Goal: Task Accomplishment & Management: Manage account settings

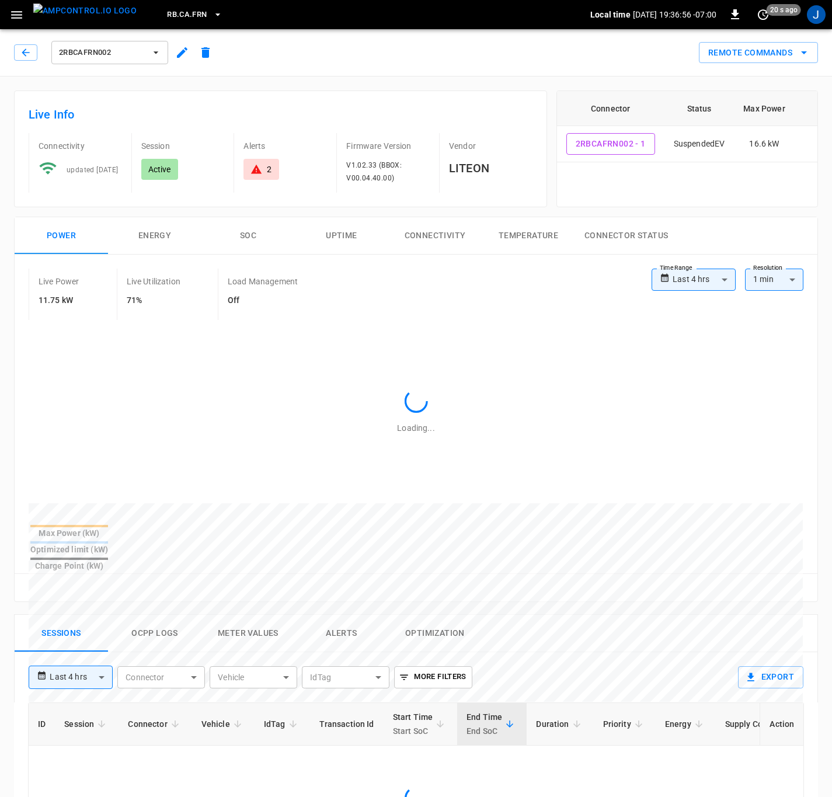
type input "**********"
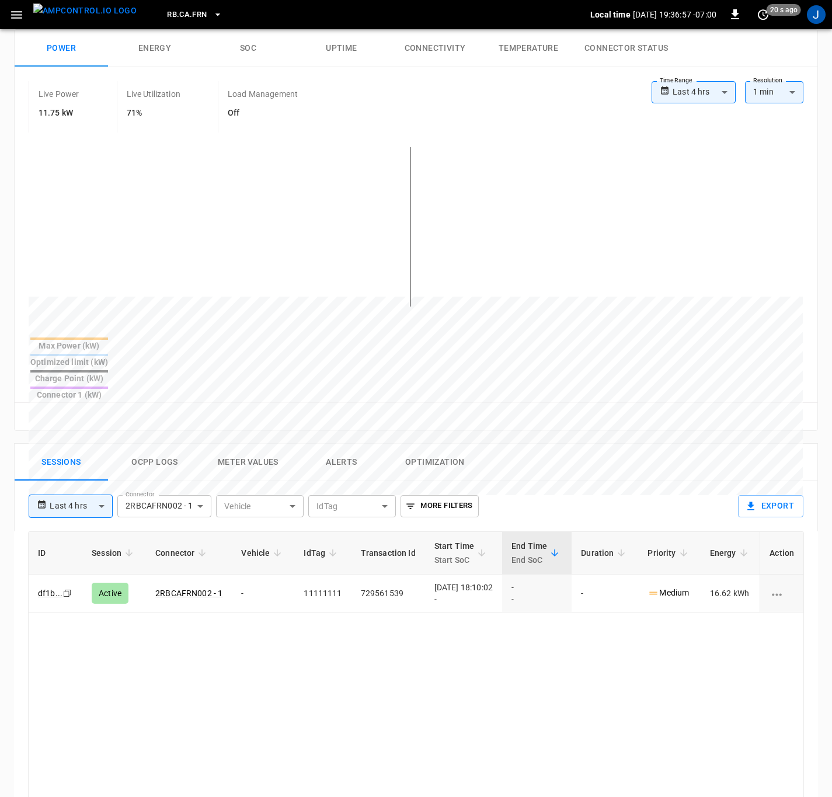
scroll to position [263, 0]
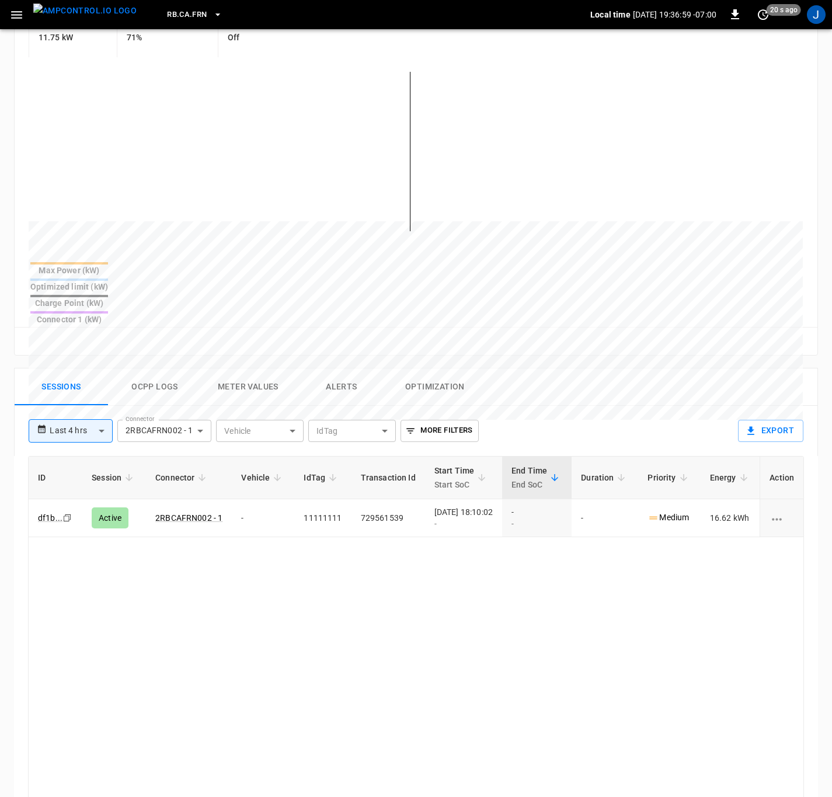
click at [671, 511] on p "Medium" at bounding box center [667, 517] width 41 height 12
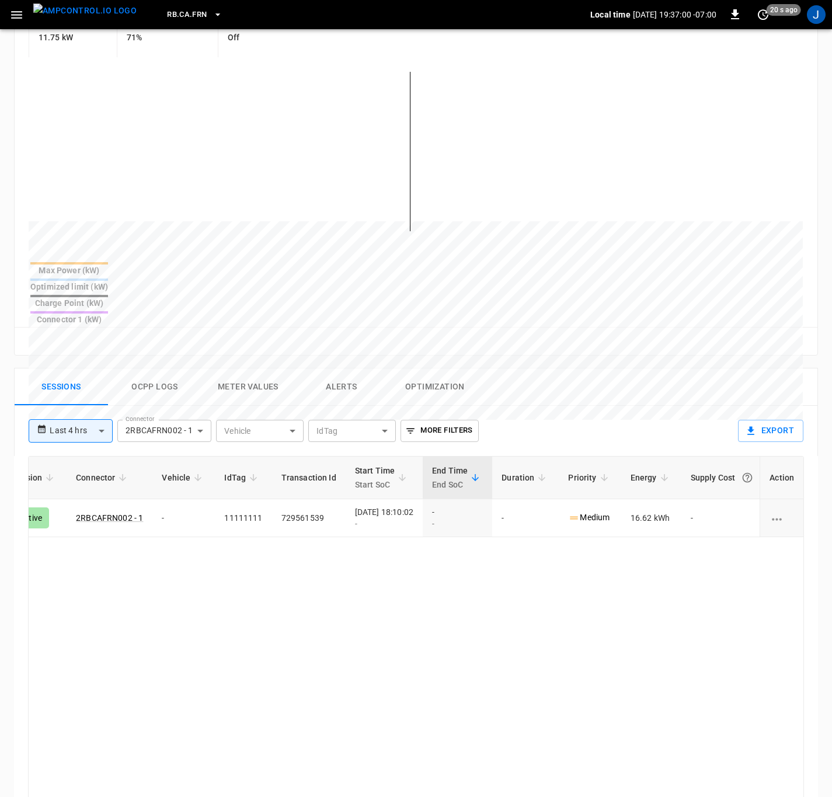
scroll to position [0, 97]
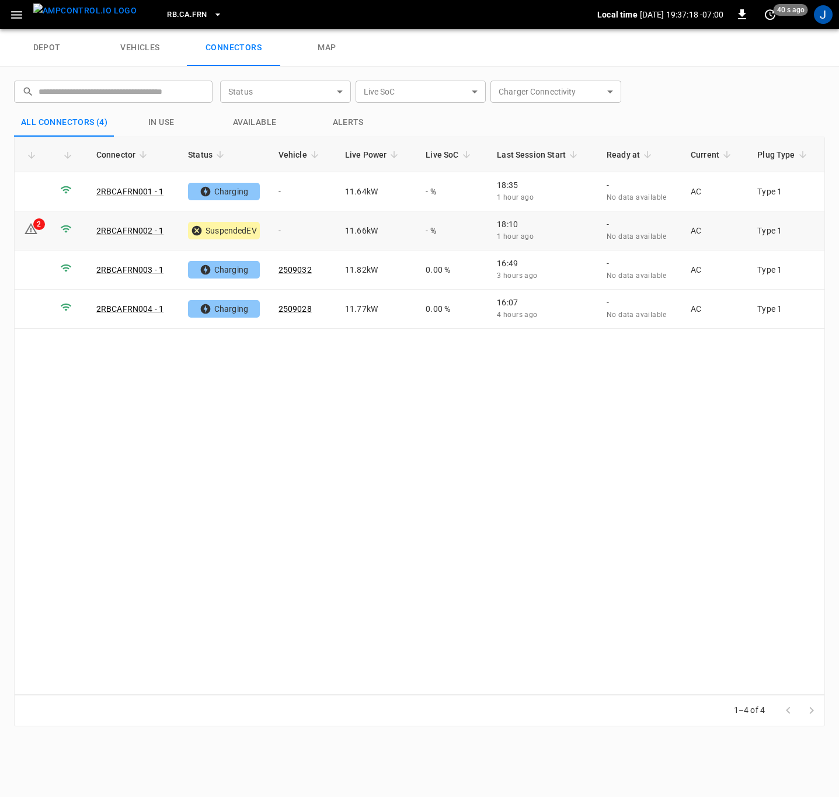
click at [119, 228] on link "2RBCAFRN002 - 1" at bounding box center [129, 230] width 67 height 9
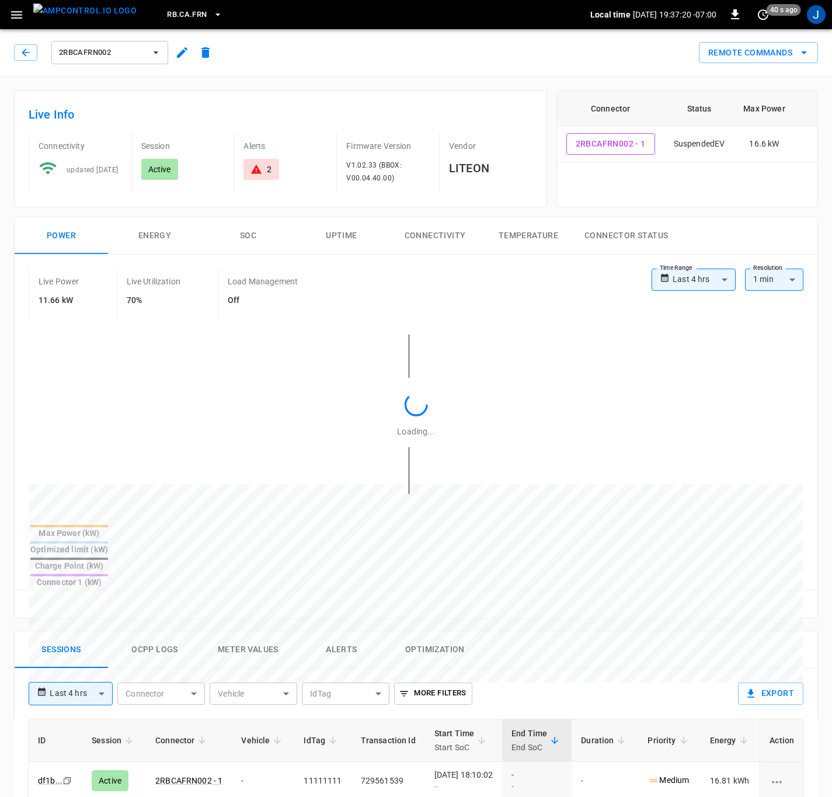
type input "**********"
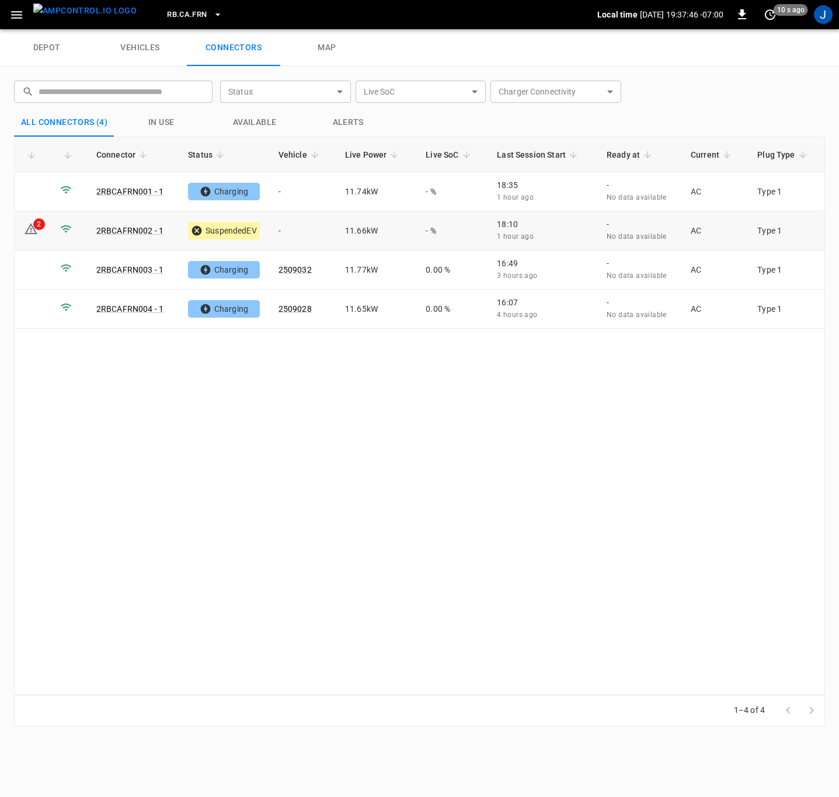
click at [130, 231] on link "2RBCAFRN002 - 1" at bounding box center [129, 230] width 67 height 9
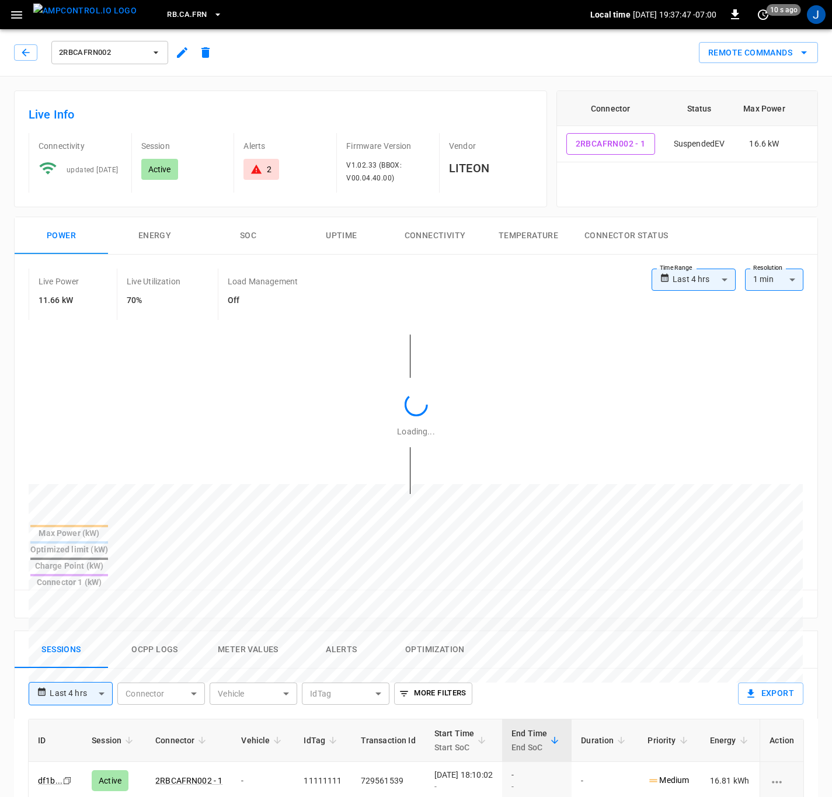
type input "**********"
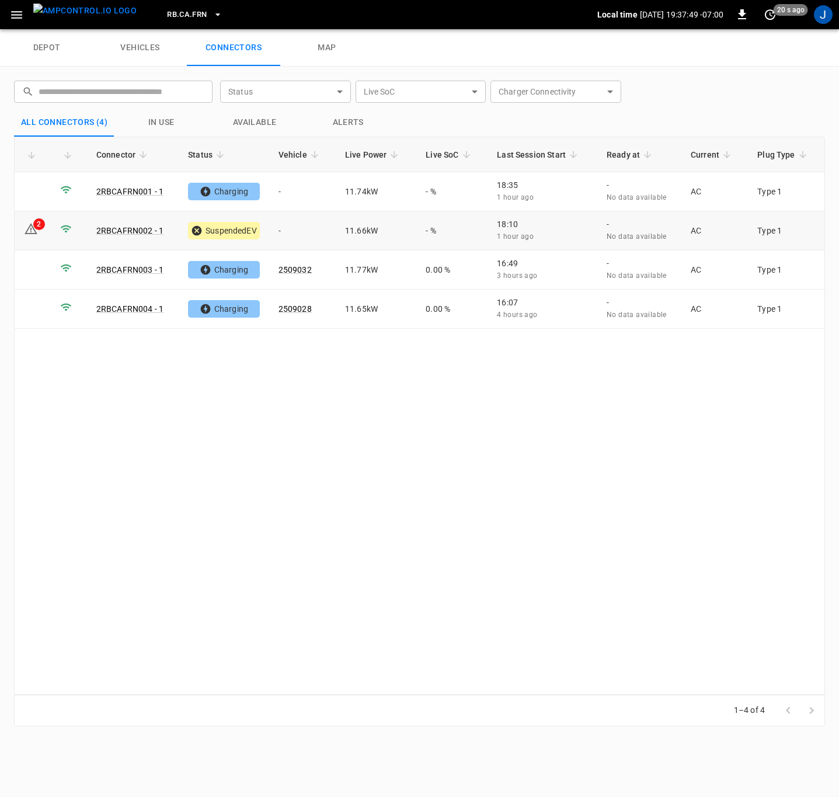
click at [41, 236] on td "2" at bounding box center [33, 230] width 36 height 39
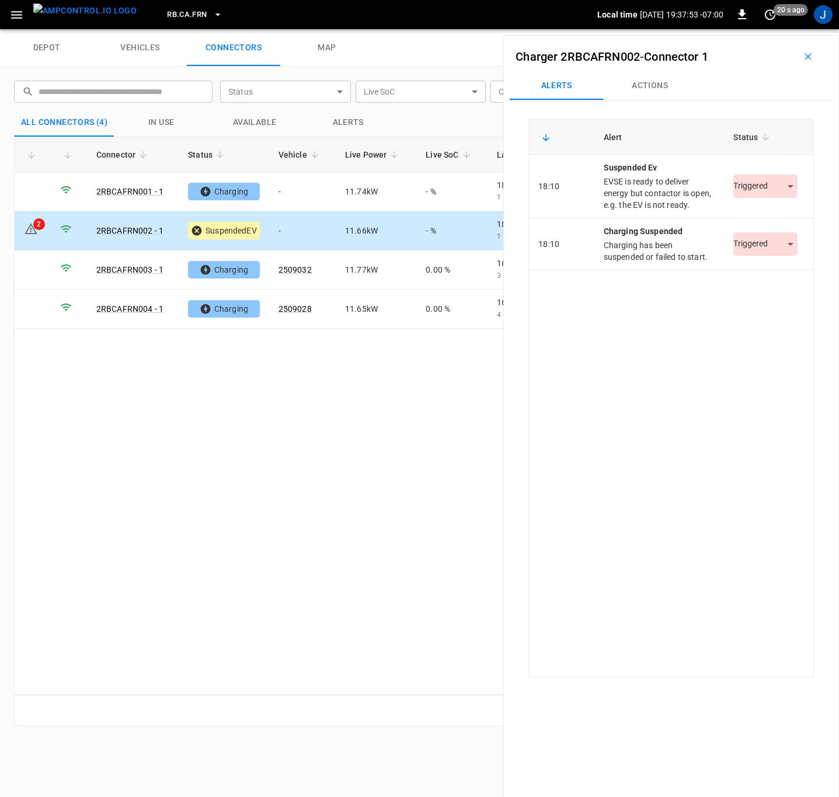
click at [806, 55] on icon "button" at bounding box center [808, 57] width 12 height 12
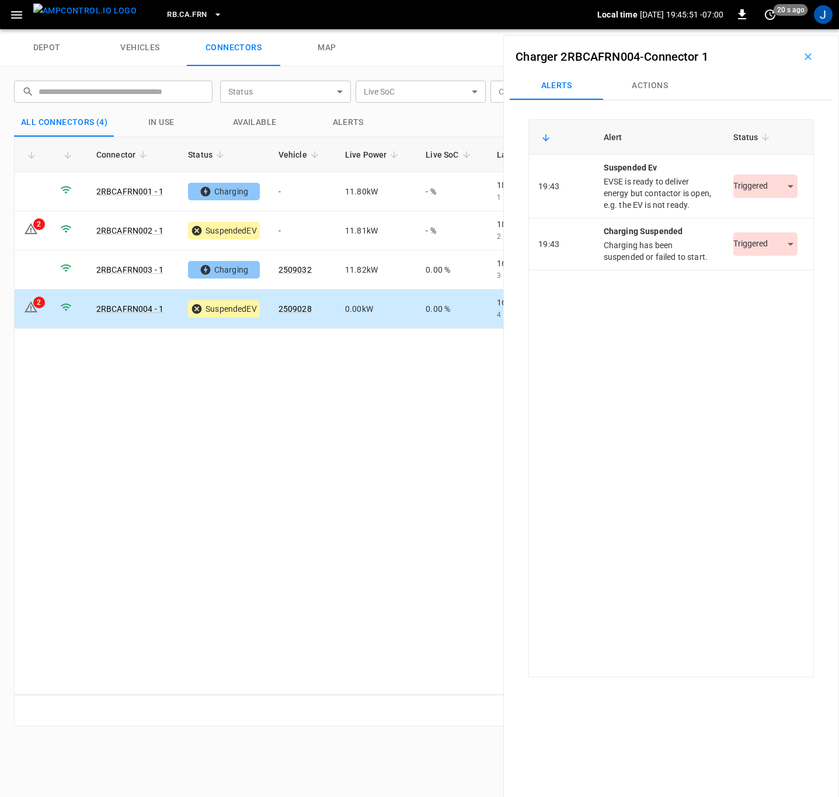
click at [785, 29] on body "RB.CA.FRN Local time 2025-09-18 19:45:51 -07:00 0 20 s ago J depot vehicles con…" at bounding box center [419, 14] width 839 height 29
click at [769, 222] on li "Resolved" at bounding box center [758, 221] width 73 height 19
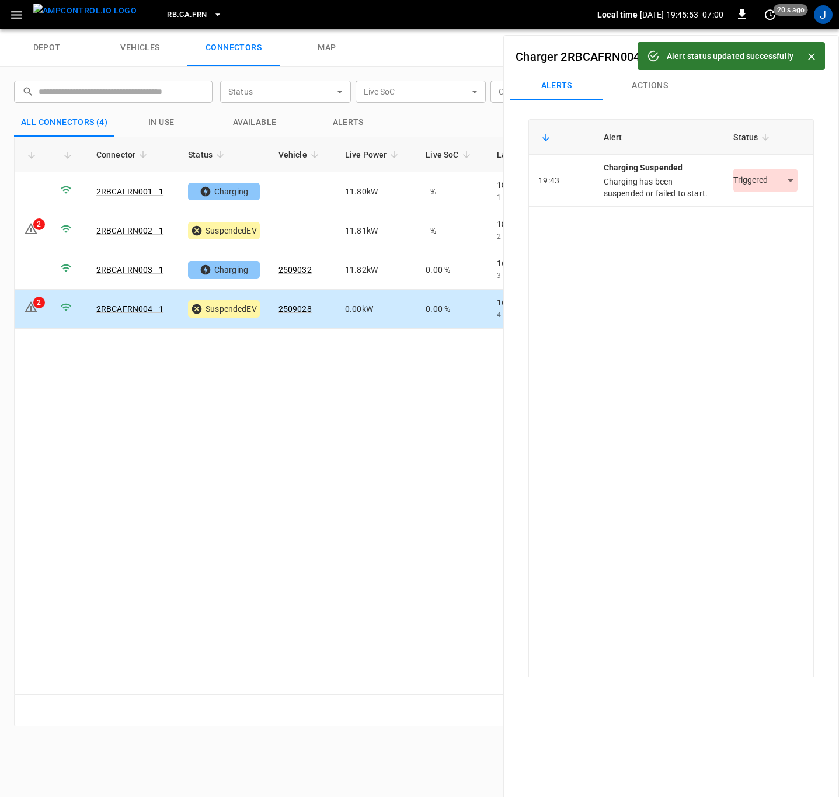
click at [785, 29] on body "Alert status updated successfully RB.CA.FRN Local time 2025-09-18 19:45:53 -07:…" at bounding box center [419, 14] width 839 height 29
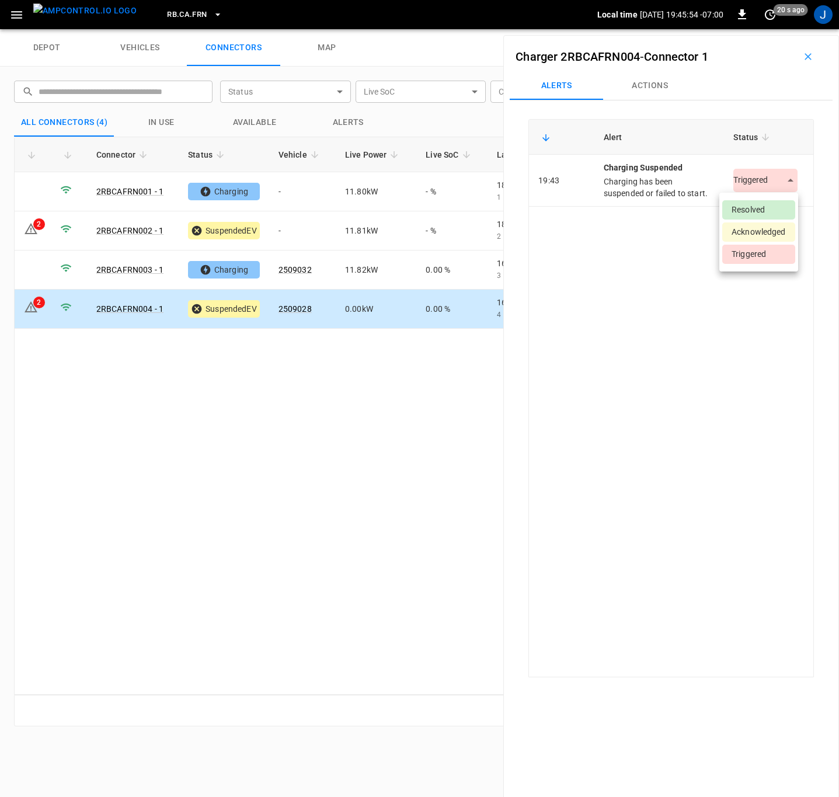
click at [773, 207] on li "Resolved" at bounding box center [758, 209] width 73 height 19
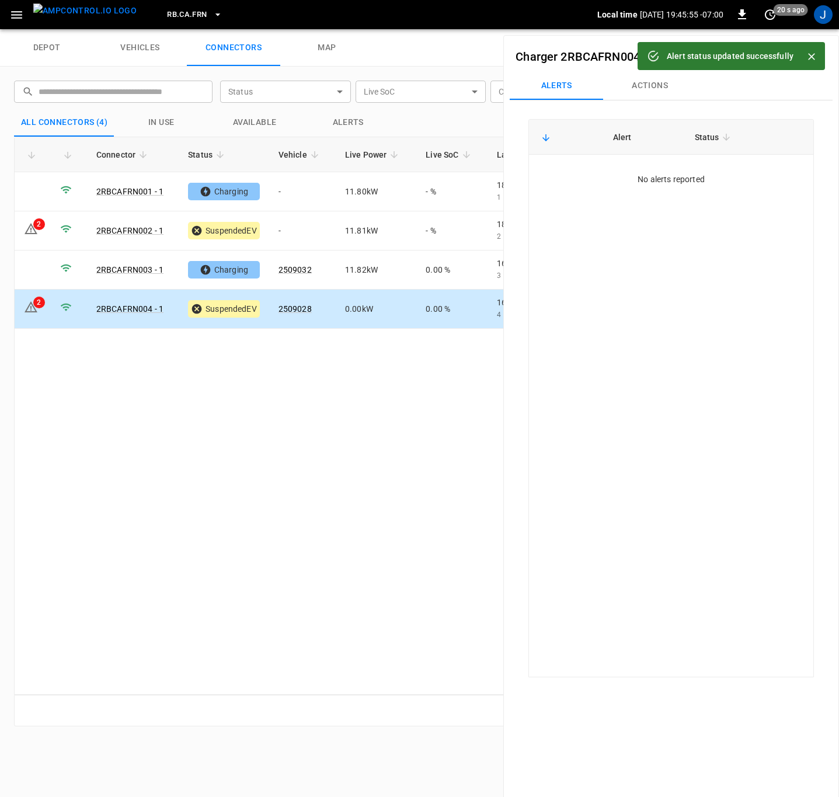
click at [193, 417] on div "Connector Status Vehicle Live Power Live SoC Last Session Start Ready at Curren…" at bounding box center [419, 416] width 811 height 558
click at [797, 49] on button "button" at bounding box center [807, 56] width 37 height 19
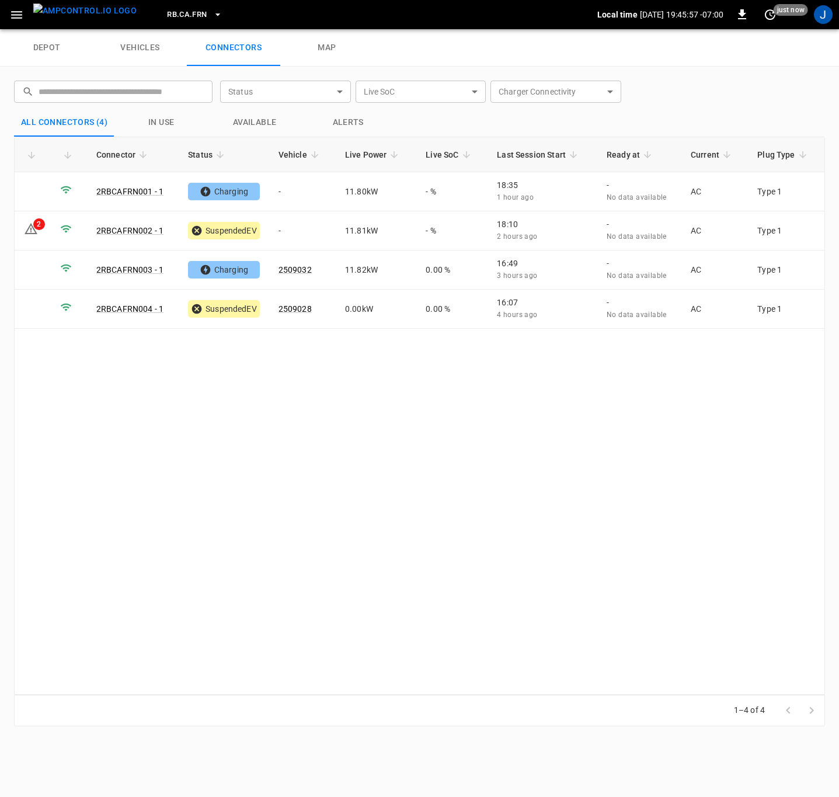
click at [797, 49] on div "depot vehicles connectors map" at bounding box center [419, 47] width 839 height 37
click at [16, 18] on icon "button" at bounding box center [16, 15] width 11 height 8
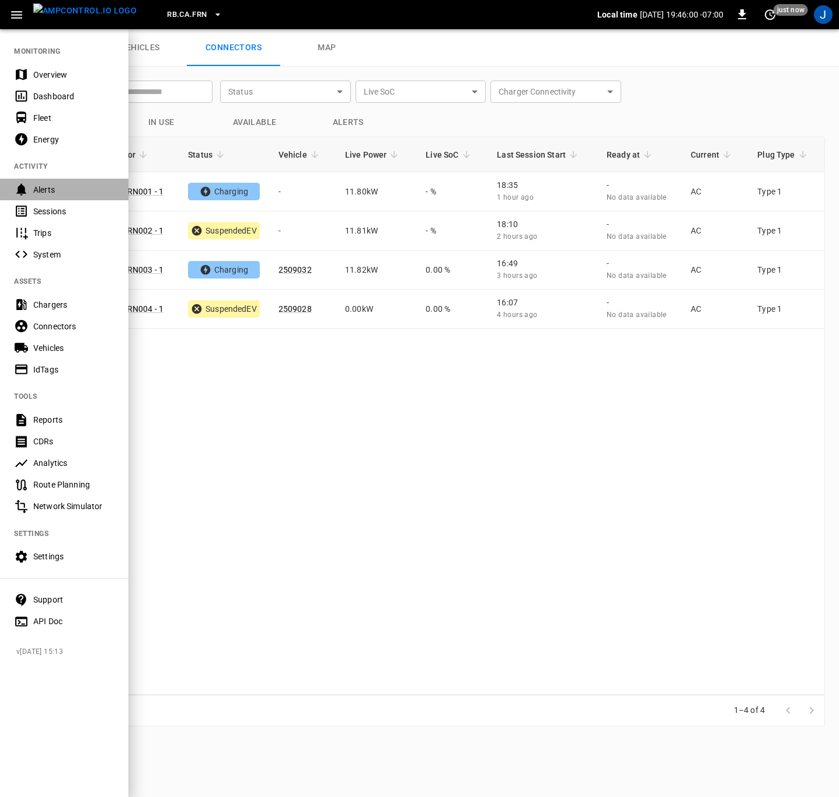
click at [50, 190] on div "Alerts" at bounding box center [73, 190] width 81 height 12
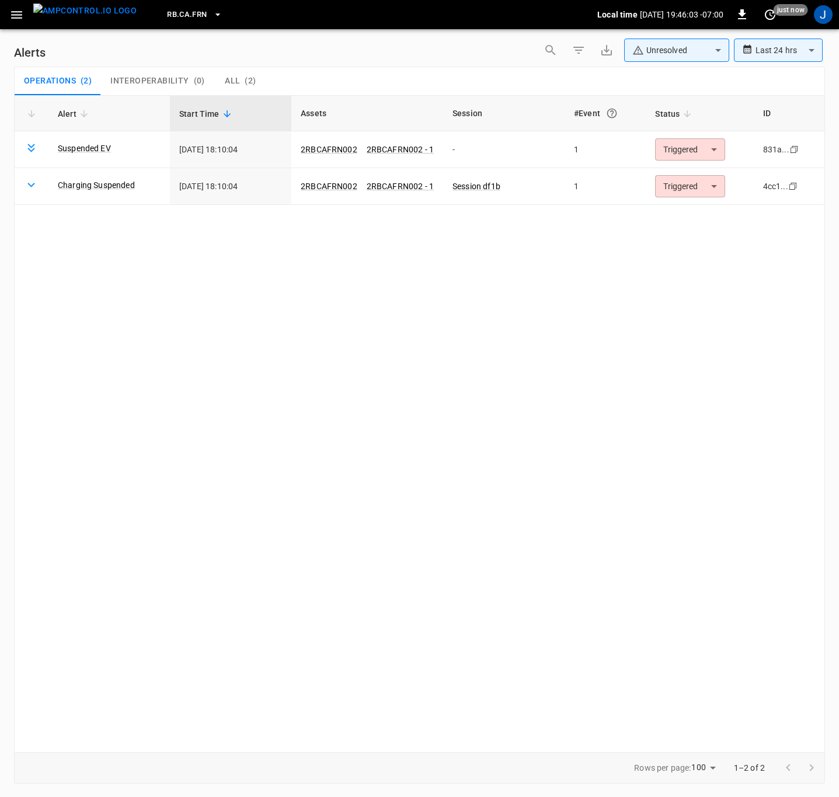
click at [19, 13] on icon "button" at bounding box center [16, 15] width 15 height 15
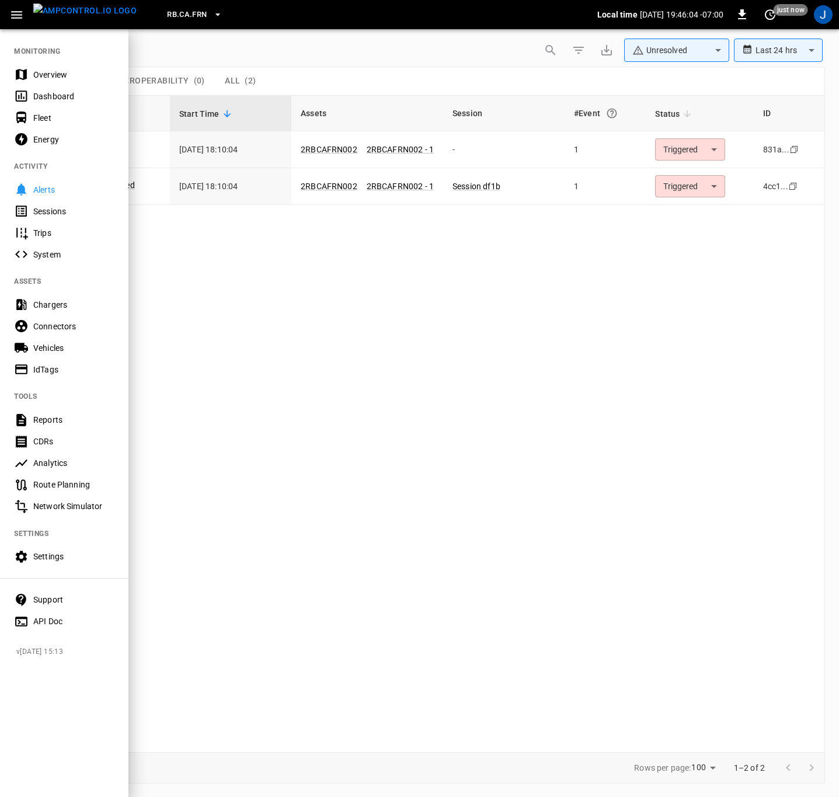
click at [40, 556] on div "Settings" at bounding box center [73, 557] width 81 height 12
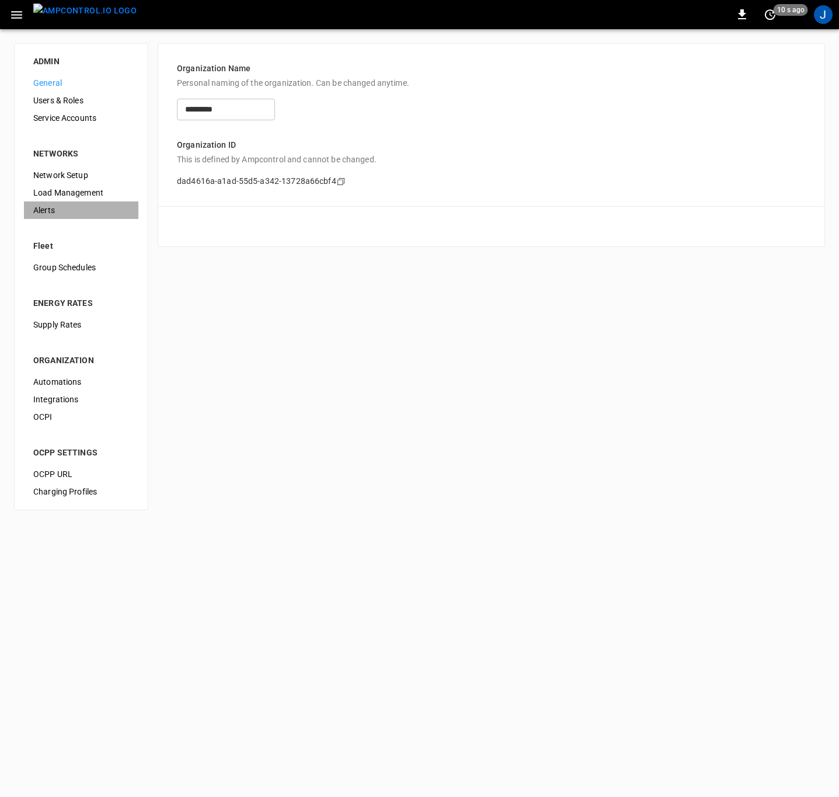
click at [43, 209] on span "Alerts" at bounding box center [81, 210] width 96 height 12
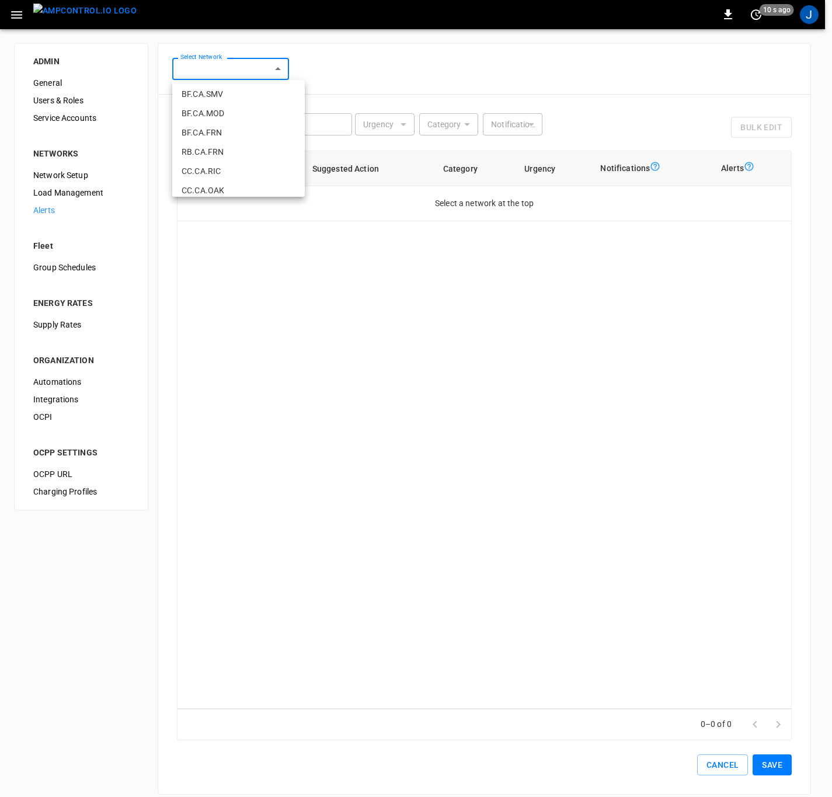
click at [279, 72] on body "0 10 s ago J ADMIN General Users & Roles Service Accounts NETWORKS Network Setu…" at bounding box center [416, 404] width 832 height 809
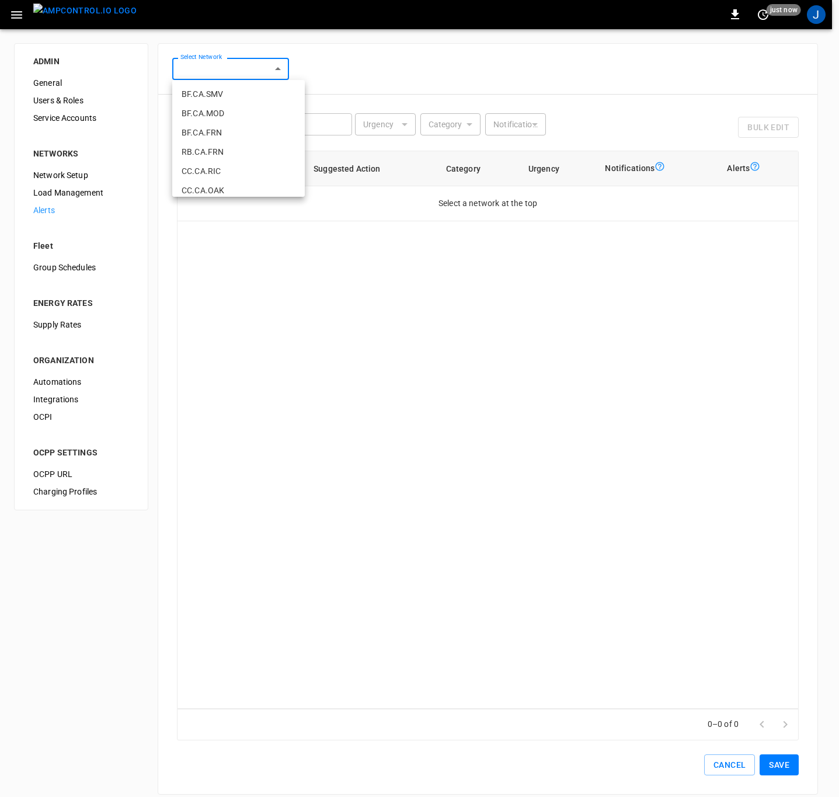
click at [198, 152] on li "RB.CA.FRN" at bounding box center [238, 151] width 133 height 19
type input "**********"
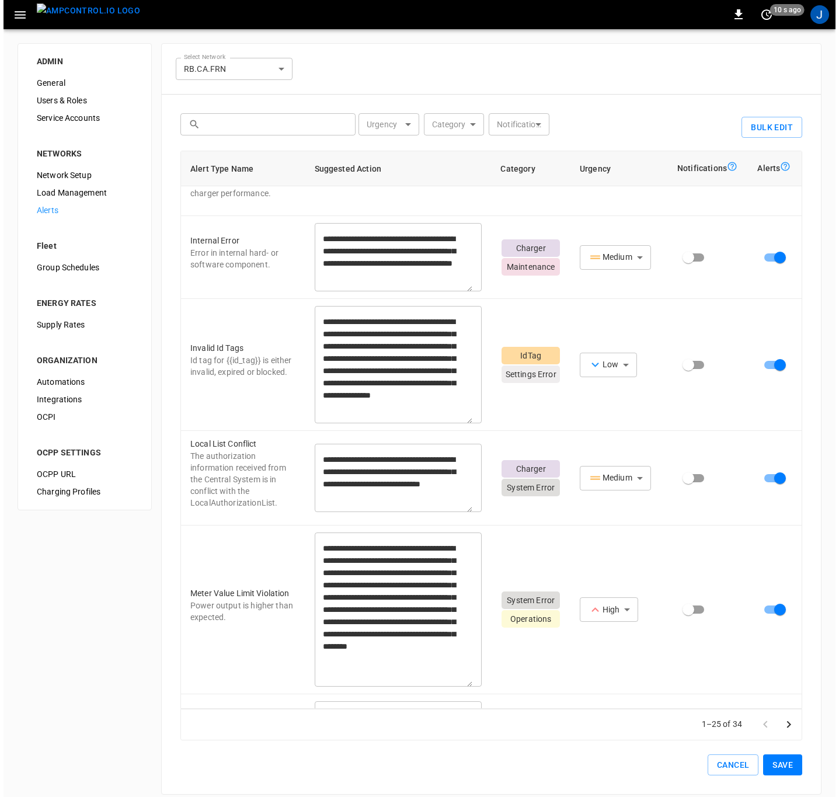
scroll to position [1314, 0]
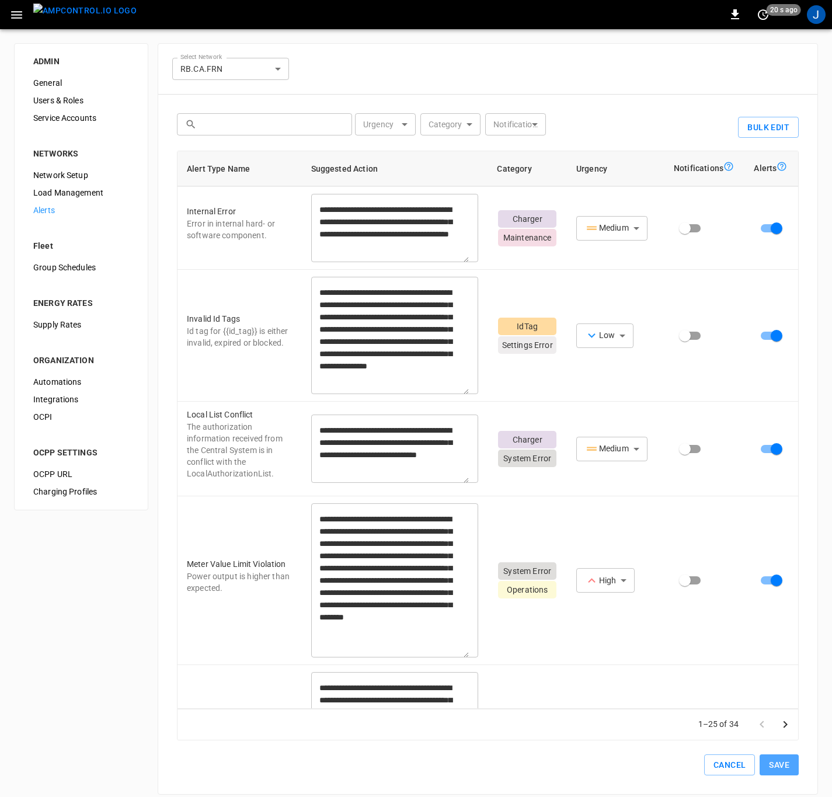
click at [783, 762] on button "Save" at bounding box center [779, 765] width 39 height 22
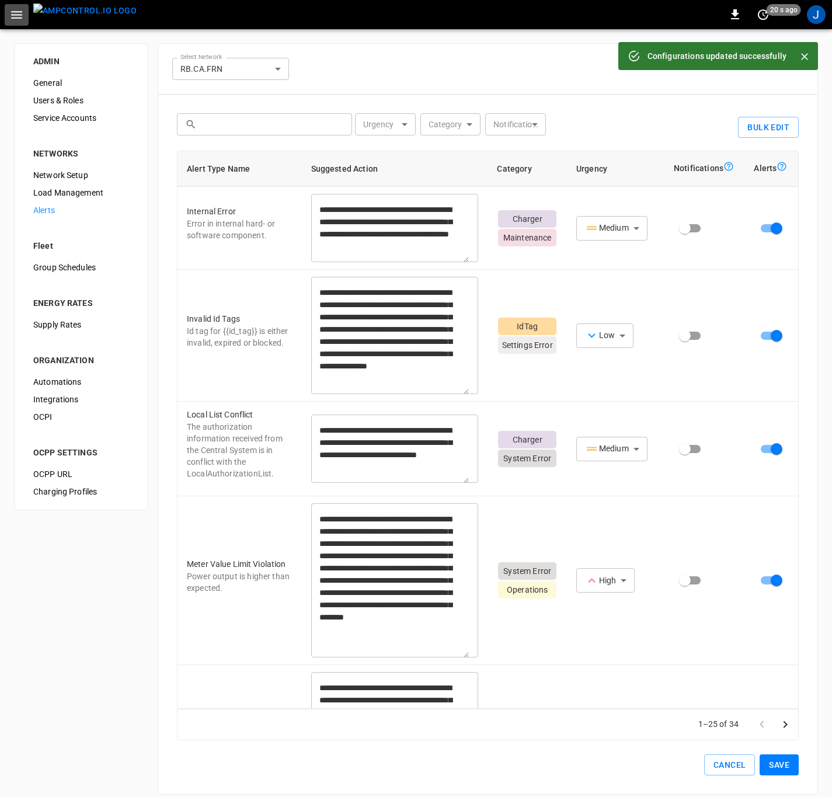
click at [22, 14] on icon "button" at bounding box center [16, 15] width 11 height 8
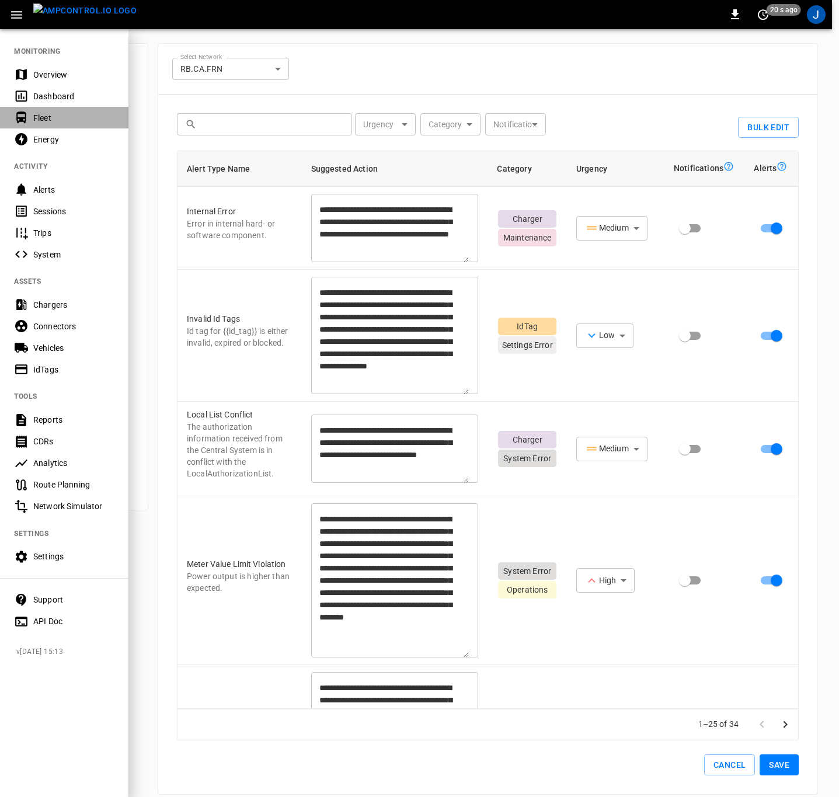
click at [44, 114] on div "Fleet" at bounding box center [73, 118] width 81 height 12
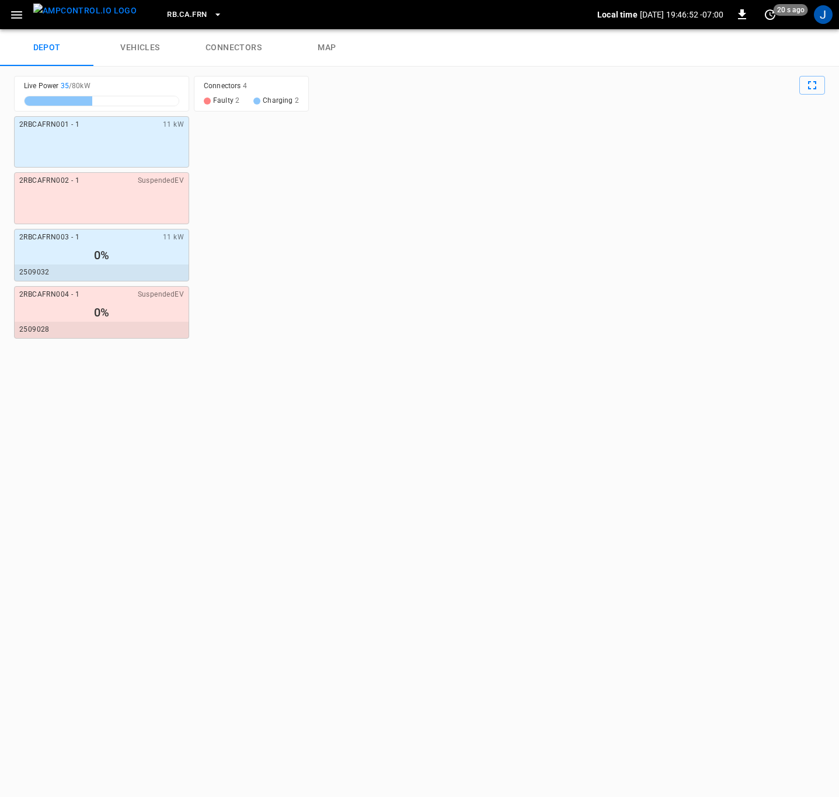
click at [239, 50] on link "connectors" at bounding box center [233, 47] width 93 height 37
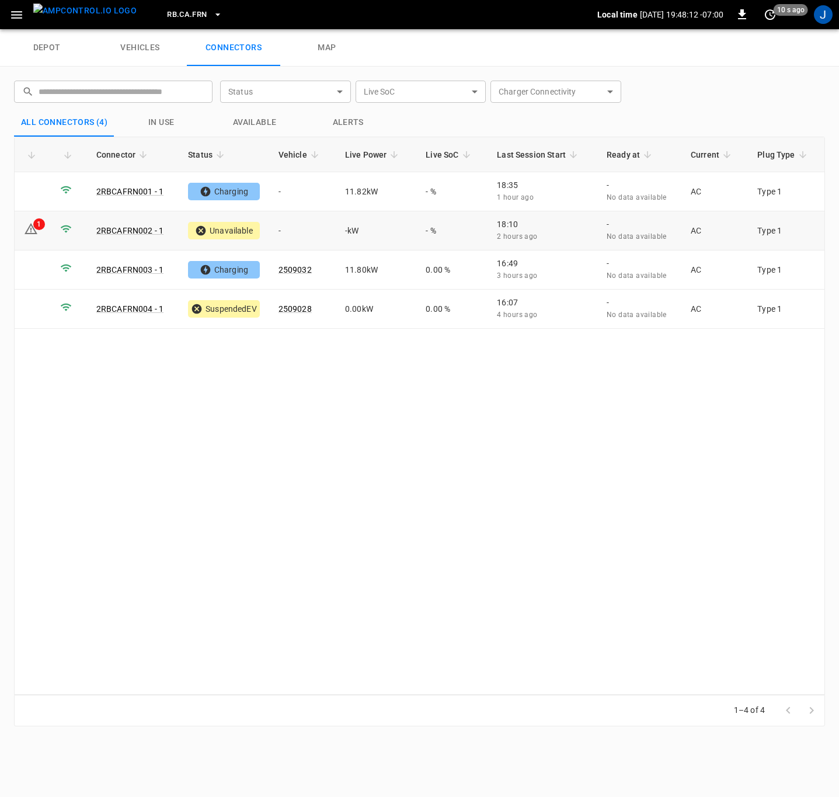
click at [37, 230] on icon at bounding box center [31, 229] width 14 height 14
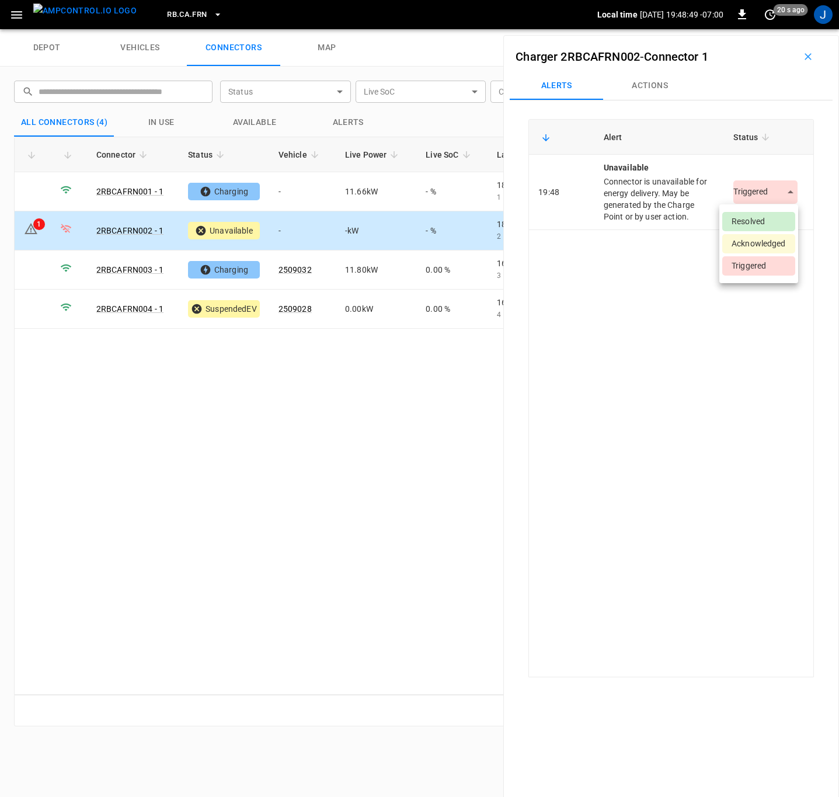
click at [785, 29] on body "RB.CA.FRN Local time 2025-09-18 19:48:49 -07:00 0 20 s ago J depot vehicles con…" at bounding box center [419, 14] width 839 height 29
click at [755, 225] on li "Resolved" at bounding box center [758, 221] width 73 height 19
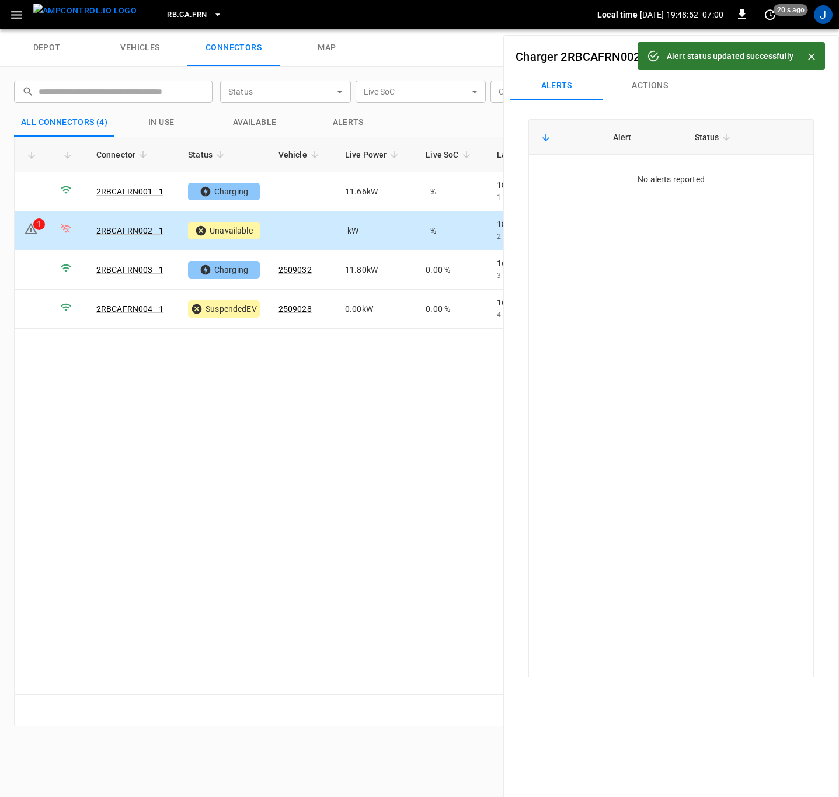
click at [814, 57] on icon "Close" at bounding box center [812, 57] width 12 height 12
click at [802, 56] on icon "button" at bounding box center [808, 57] width 12 height 12
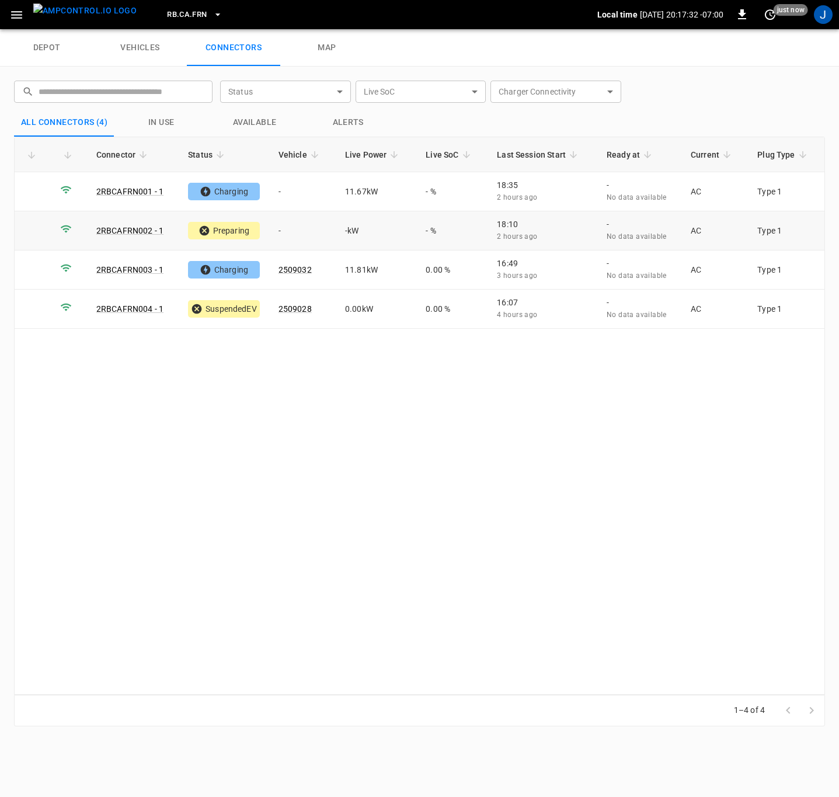
click at [132, 229] on link "2RBCAFRN002 - 1" at bounding box center [129, 230] width 67 height 9
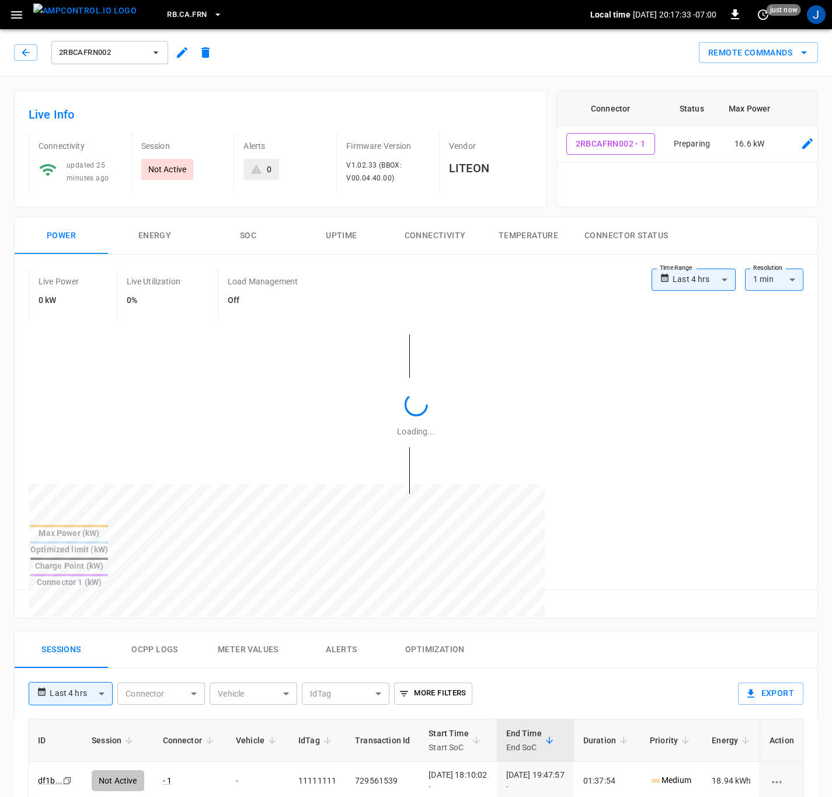
type input "**********"
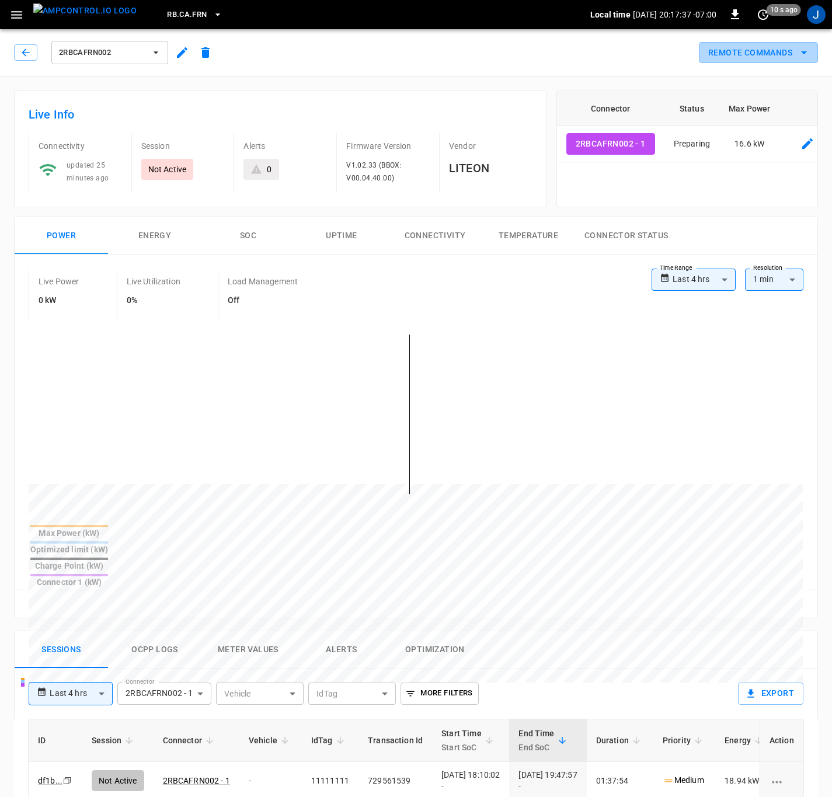
click at [803, 54] on icon "remote commands options" at bounding box center [804, 53] width 14 height 14
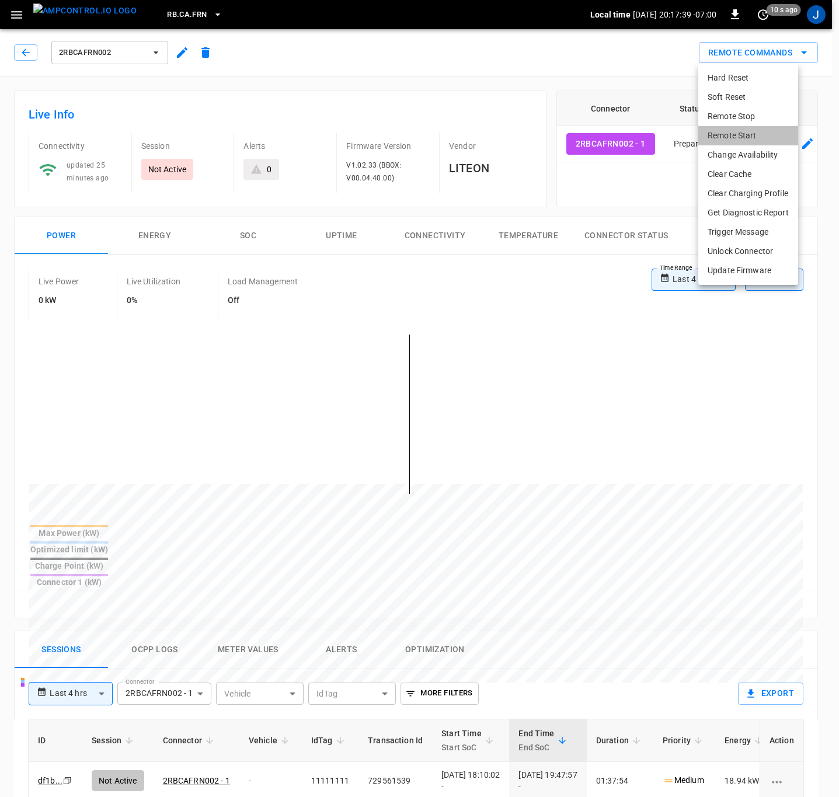
click at [740, 135] on li "Remote Start" at bounding box center [748, 135] width 100 height 19
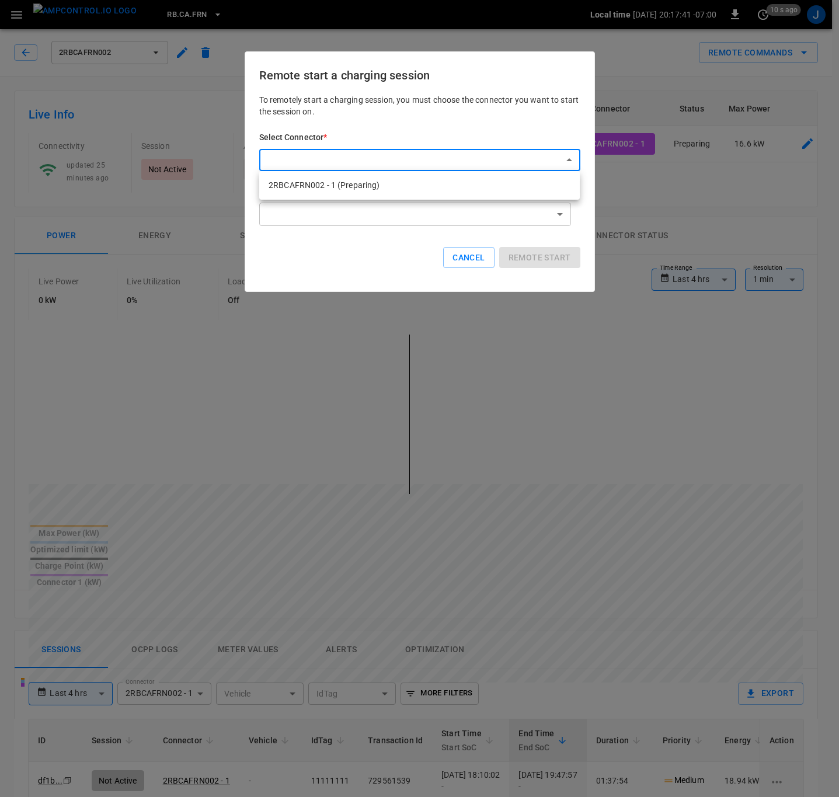
click at [566, 159] on body "**********" at bounding box center [419, 661] width 839 height 1322
click at [340, 184] on li "2RBCAFRN002 - 1 (Preparing)" at bounding box center [419, 185] width 320 height 19
type input "**********"
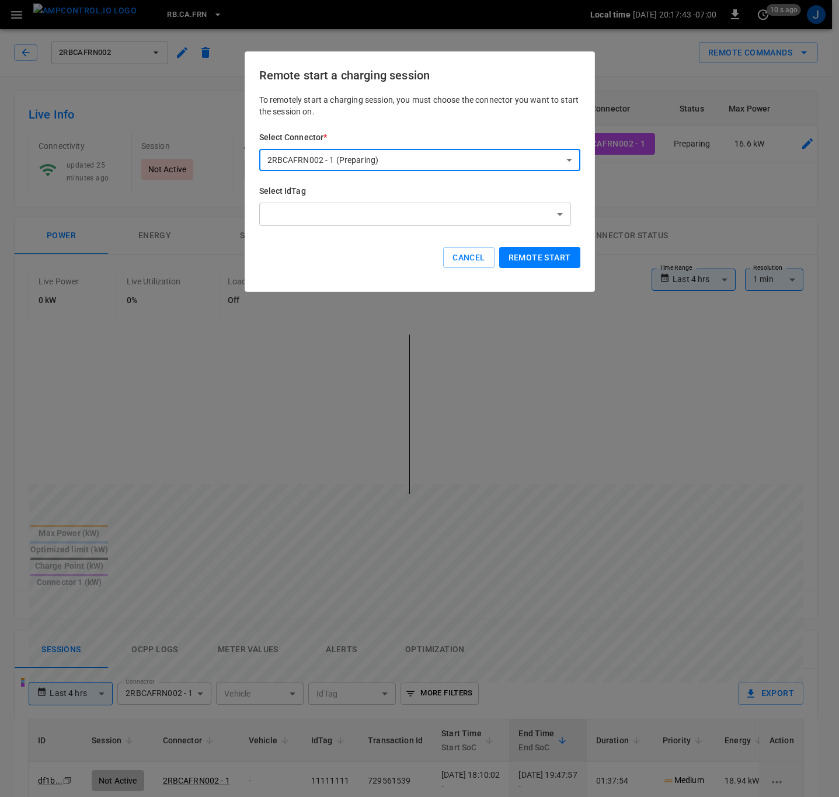
click at [545, 256] on button "Remote start" at bounding box center [539, 258] width 81 height 22
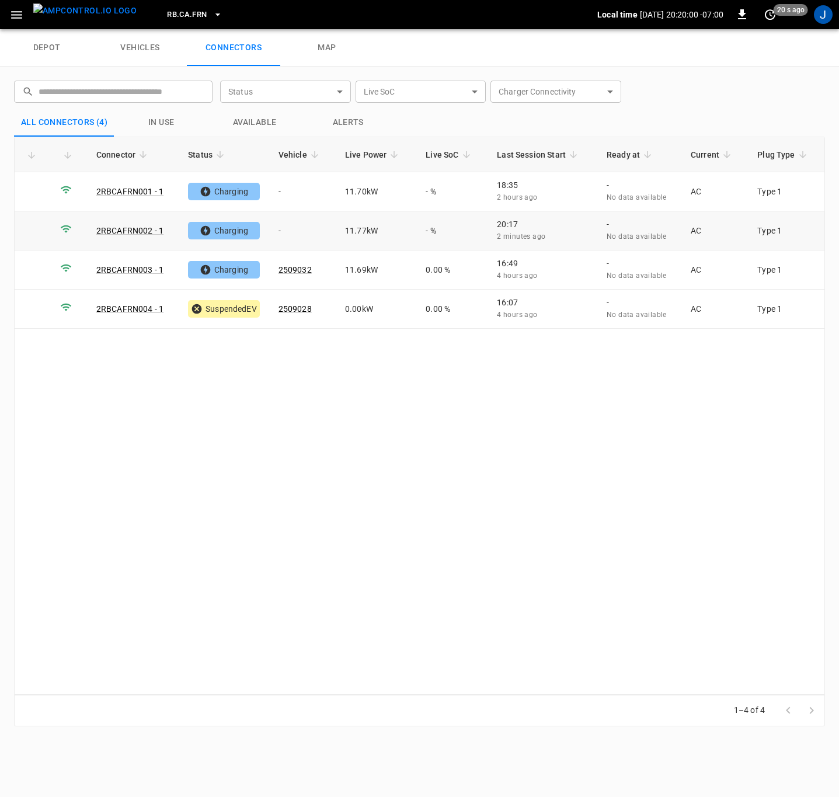
click at [283, 229] on td "-" at bounding box center [302, 230] width 67 height 39
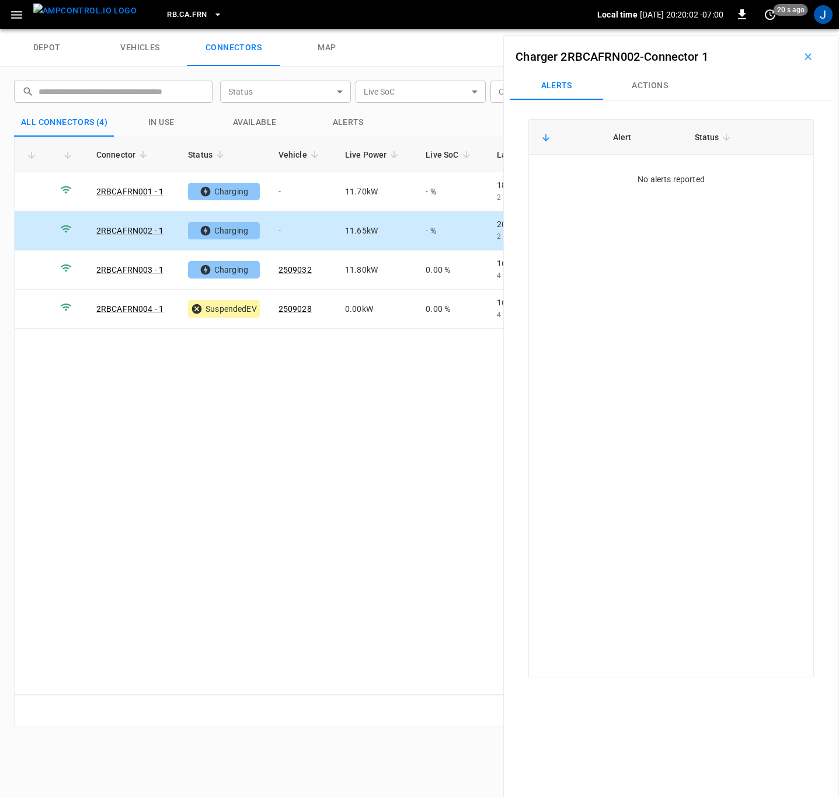
click at [643, 88] on button "Actions" at bounding box center [649, 86] width 93 height 28
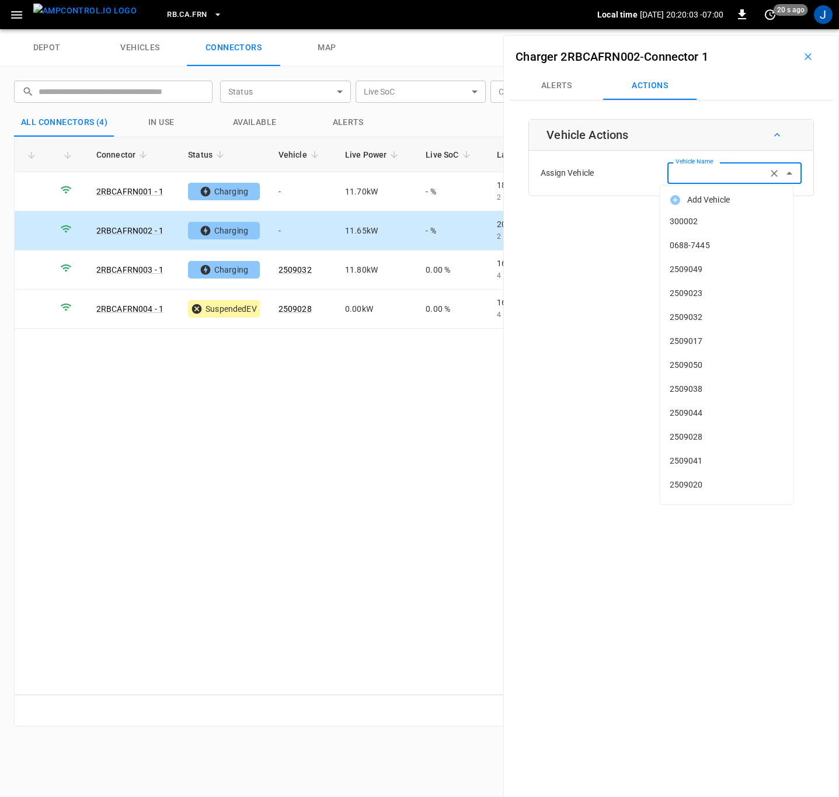
click at [694, 170] on div "Vehicle Name Vehicle Name" at bounding box center [734, 173] width 134 height 22
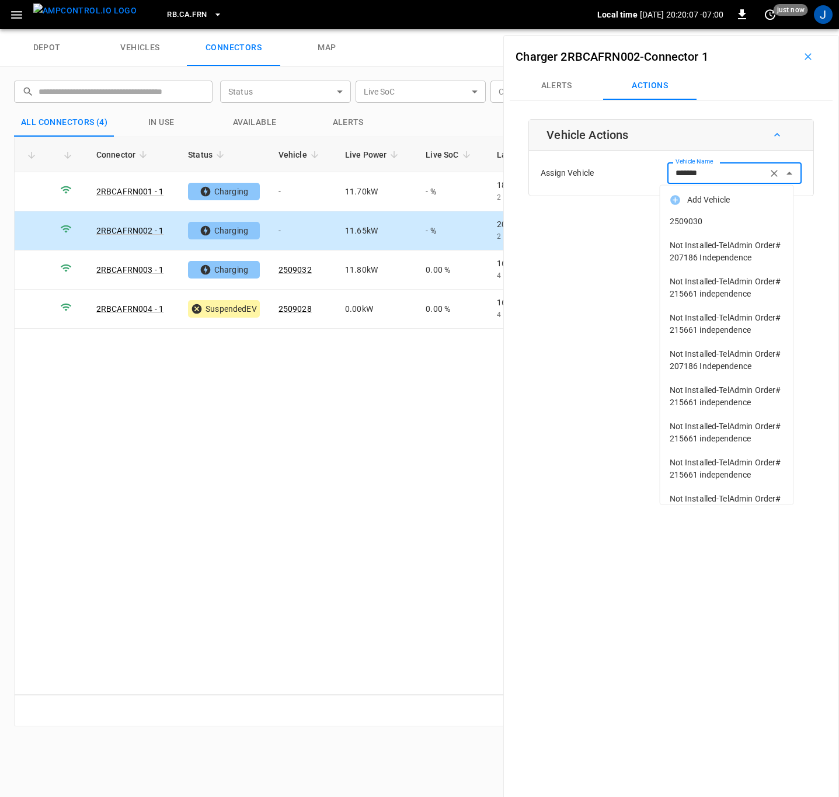
click at [690, 223] on span "2509030" at bounding box center [727, 221] width 114 height 12
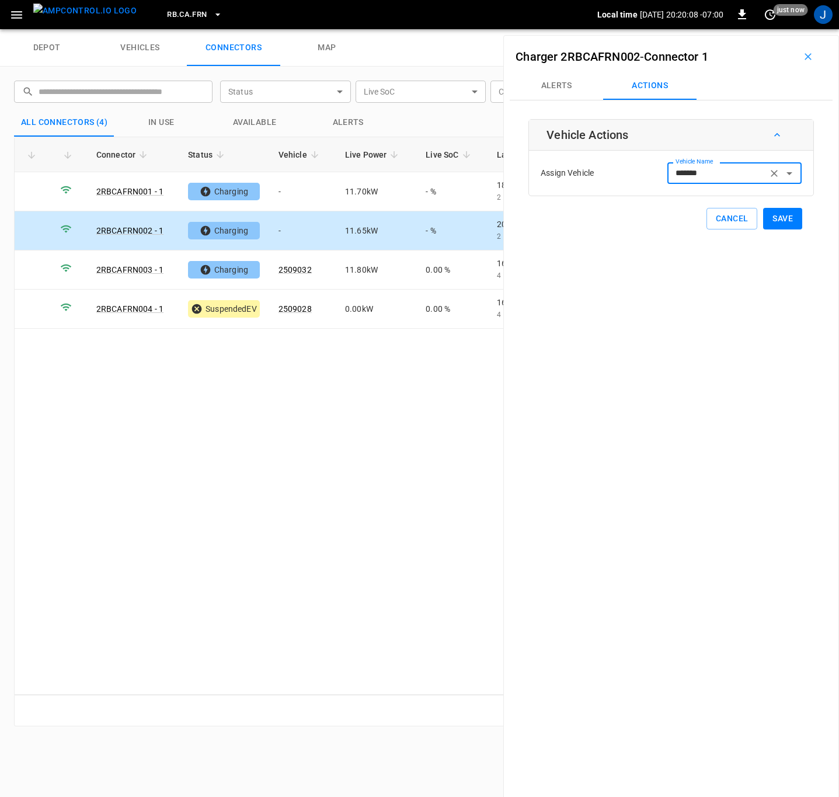
type input "*******"
click at [776, 214] on button "Save" at bounding box center [782, 219] width 39 height 22
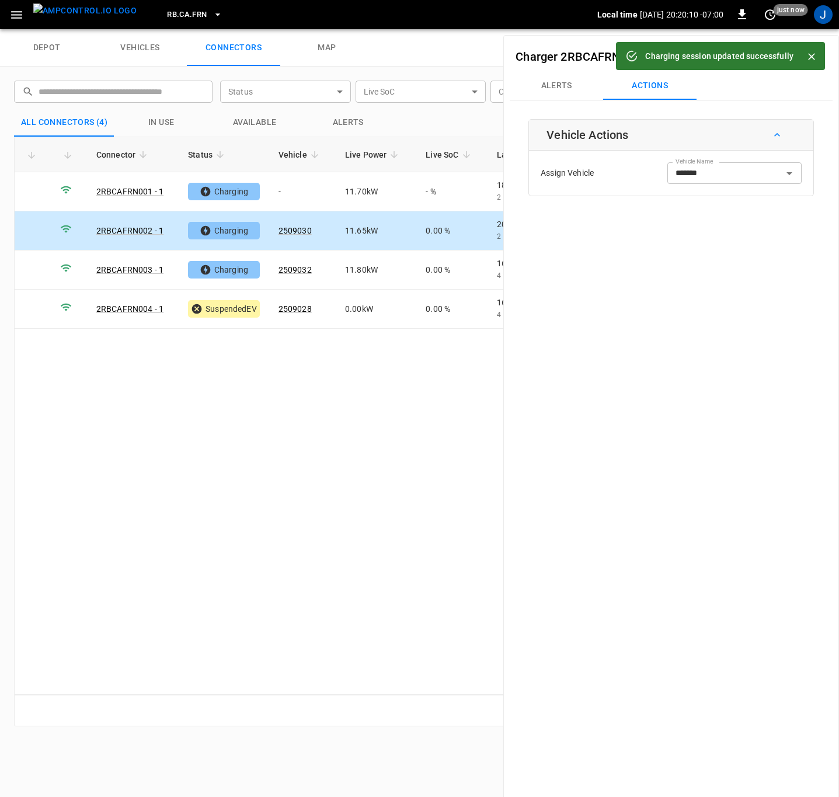
click at [810, 54] on icon "Close" at bounding box center [812, 57] width 12 height 12
click at [804, 57] on icon "button" at bounding box center [808, 57] width 12 height 12
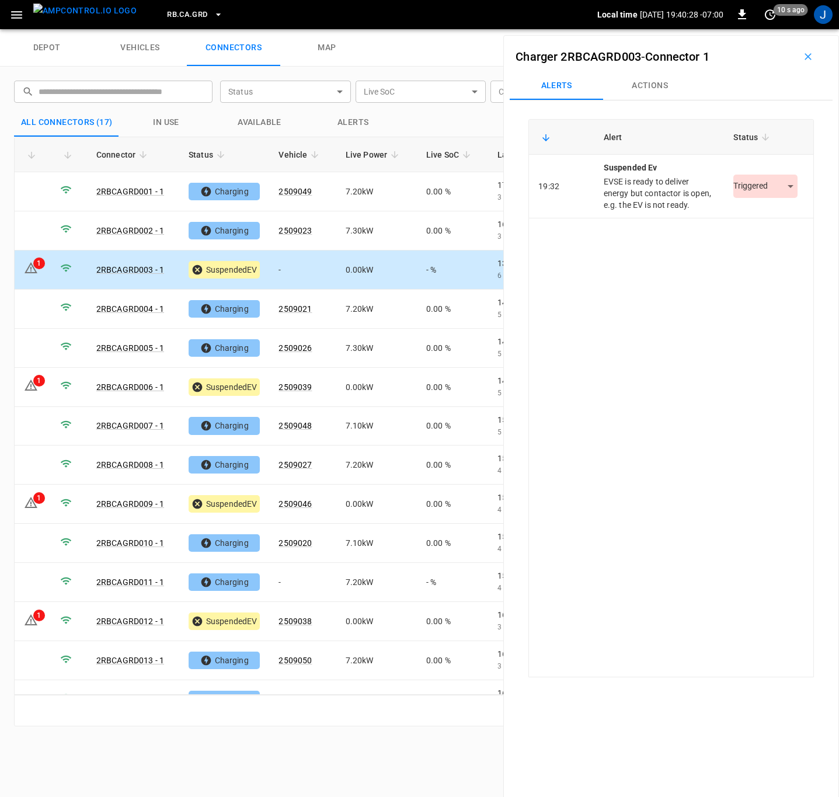
click at [786, 29] on body "RB.CA.GRD Local time [DATE] 19:40:28 -07:00 0 10 s ago J depot vehicles connect…" at bounding box center [419, 14] width 839 height 29
click at [775, 216] on li "Resolved" at bounding box center [758, 221] width 73 height 19
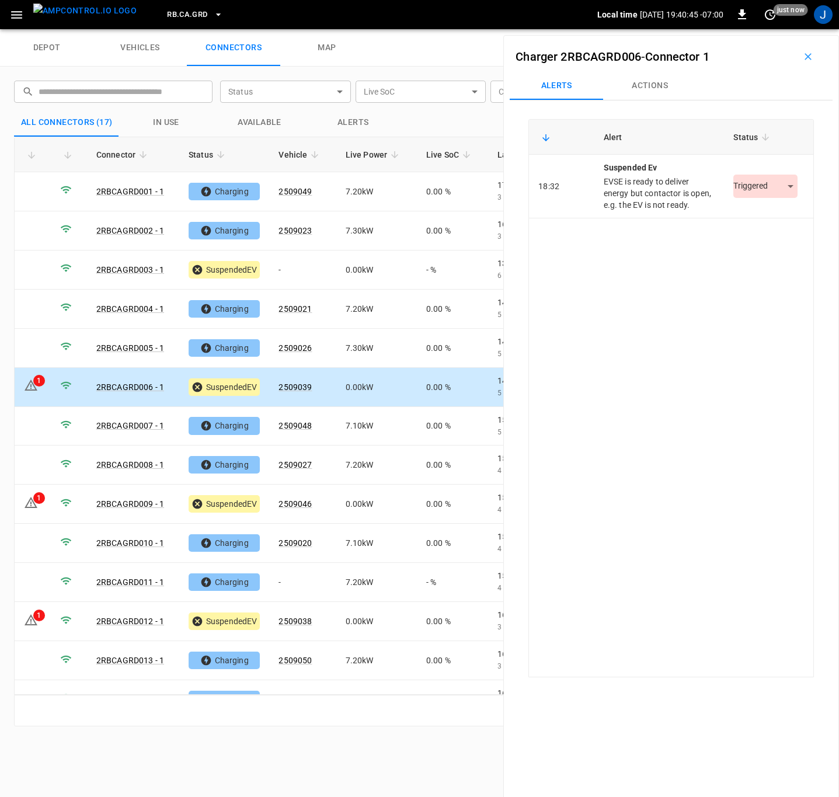
click at [778, 29] on body "RB.CA.GRD Local time [DATE] 19:40:45 -07:00 0 just now J depot vehicles connect…" at bounding box center [419, 14] width 839 height 29
click at [750, 223] on li "Resolved" at bounding box center [758, 221] width 73 height 19
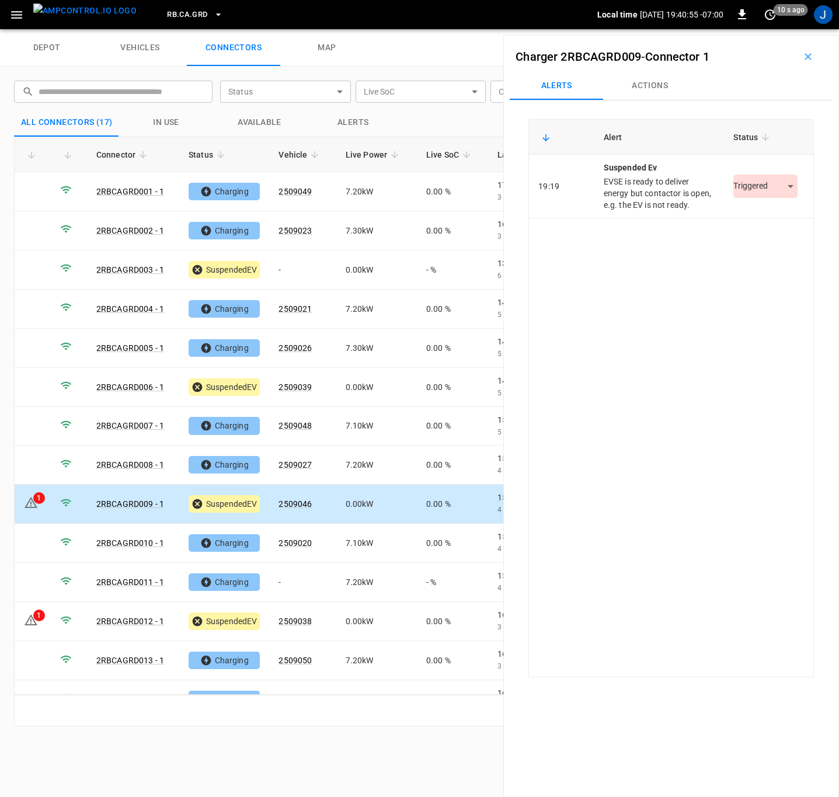
click at [782, 29] on body "RB.CA.GRD Local time [DATE] 19:40:55 -07:00 0 10 s ago J depot vehicles connect…" at bounding box center [419, 14] width 839 height 29
click at [768, 222] on li "Resolved" at bounding box center [758, 221] width 73 height 19
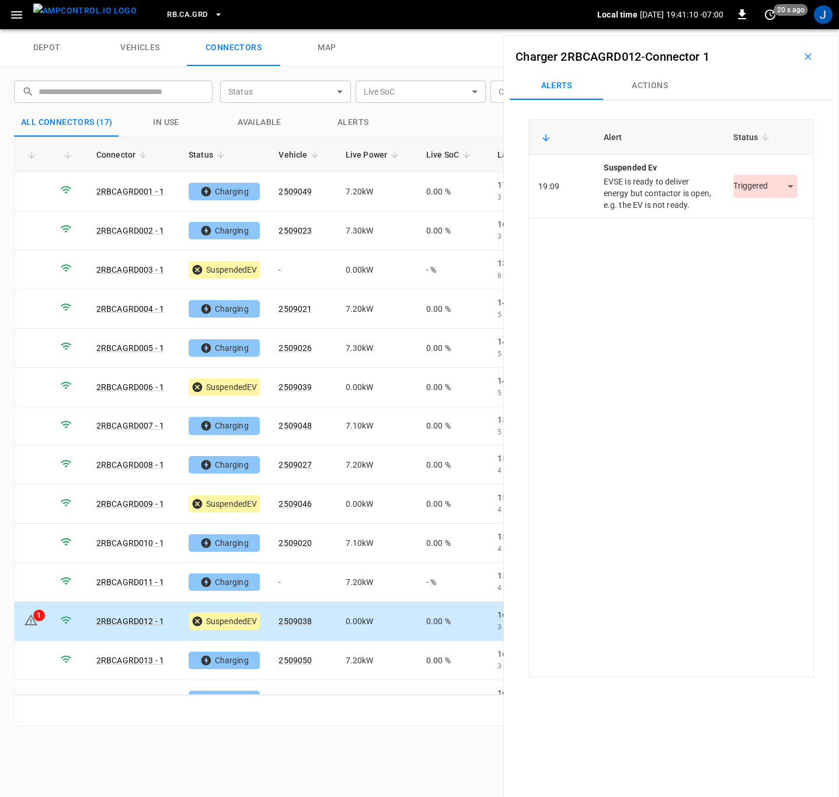
click at [778, 29] on body "RB.CA.GRD Local time [DATE] 19:41:10 -07:00 0 20 s ago J depot vehicles connect…" at bounding box center [419, 14] width 839 height 29
click at [757, 228] on li "Resolved" at bounding box center [758, 221] width 73 height 19
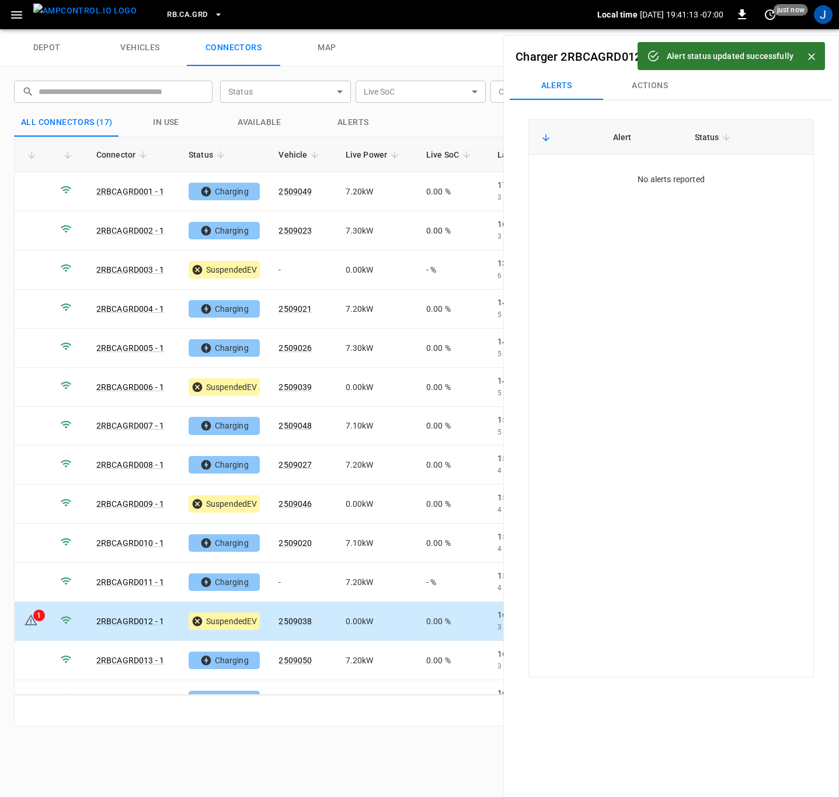
click at [810, 54] on icon "Close" at bounding box center [812, 57] width 12 height 12
click at [804, 55] on icon "button" at bounding box center [808, 57] width 12 height 12
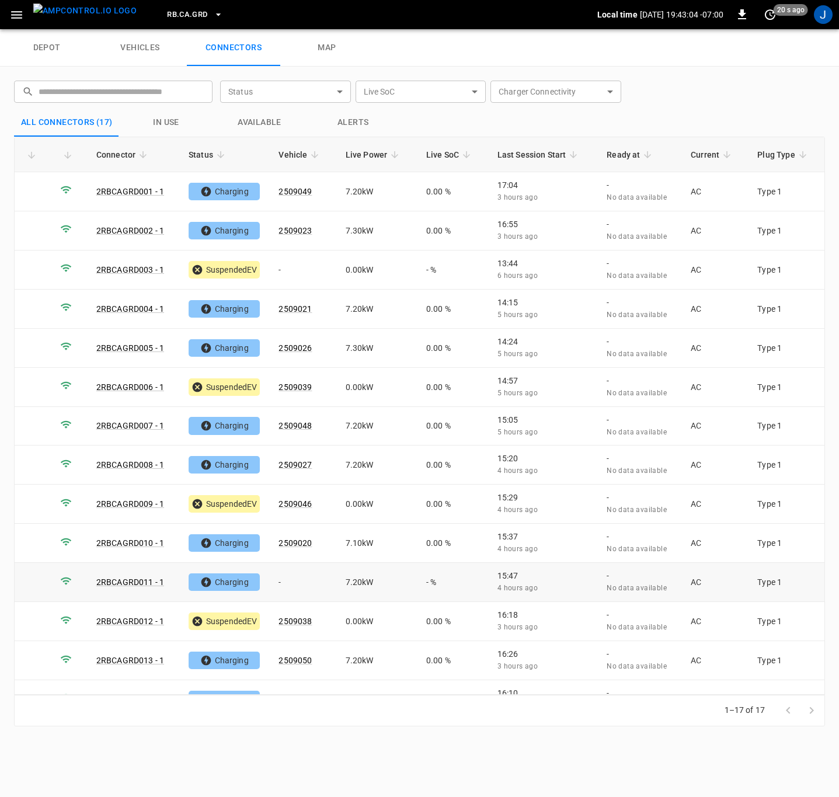
click at [139, 581] on link "2RBCAGRD011 - 1" at bounding box center [130, 581] width 68 height 9
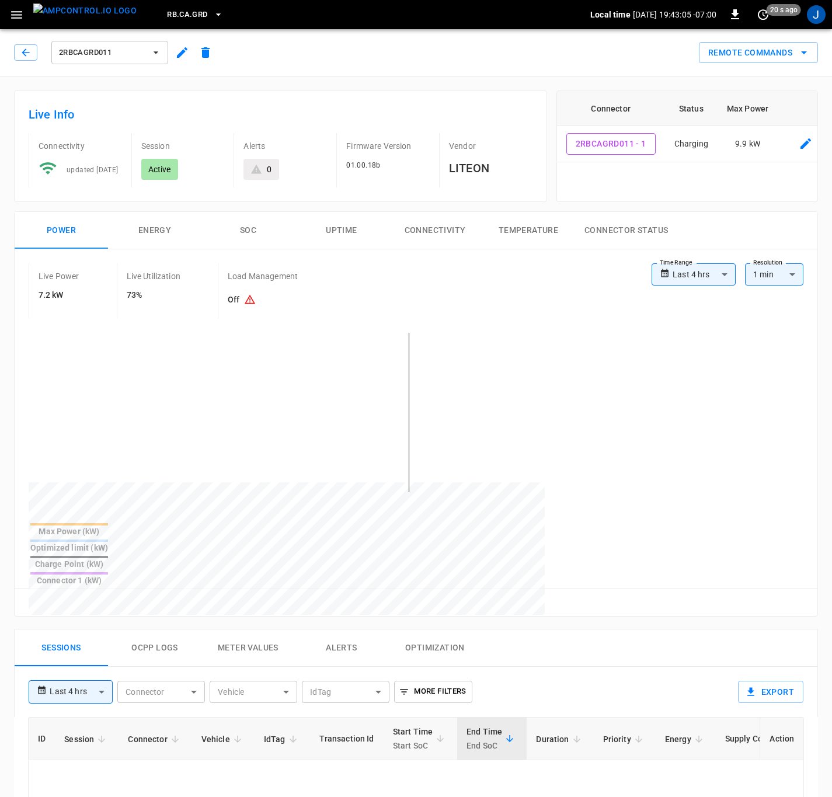
type input "**********"
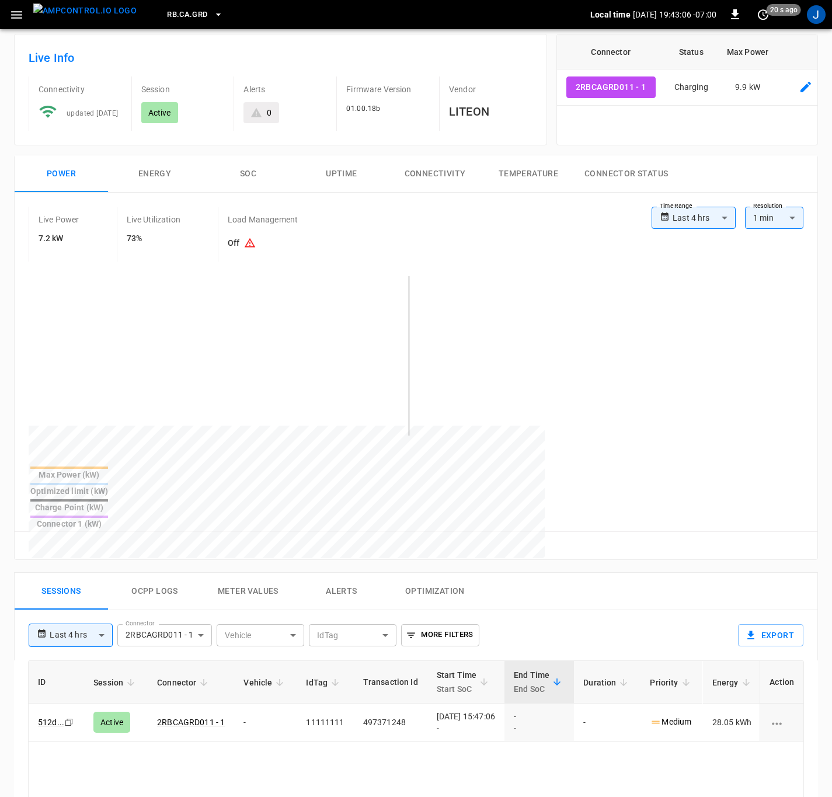
scroll to position [88, 0]
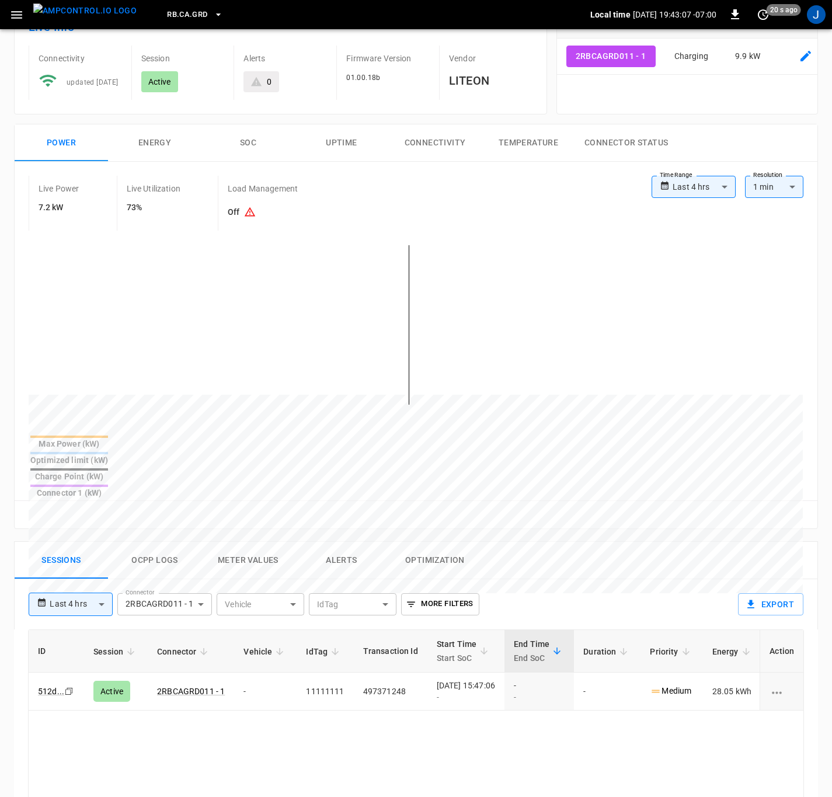
click at [687, 685] on p "Medium" at bounding box center [670, 691] width 41 height 12
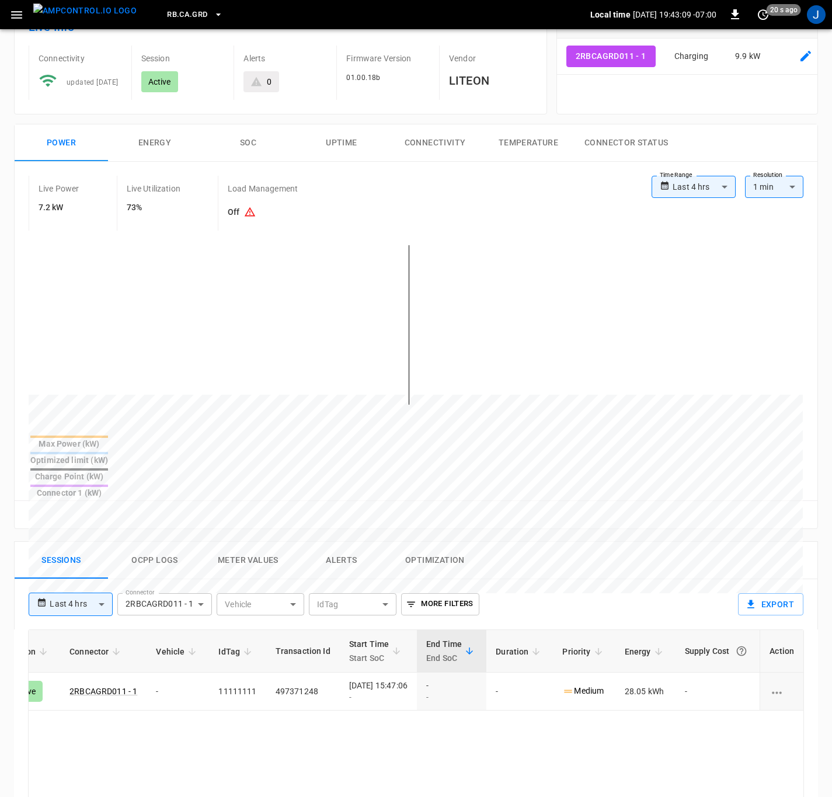
scroll to position [0, 99]
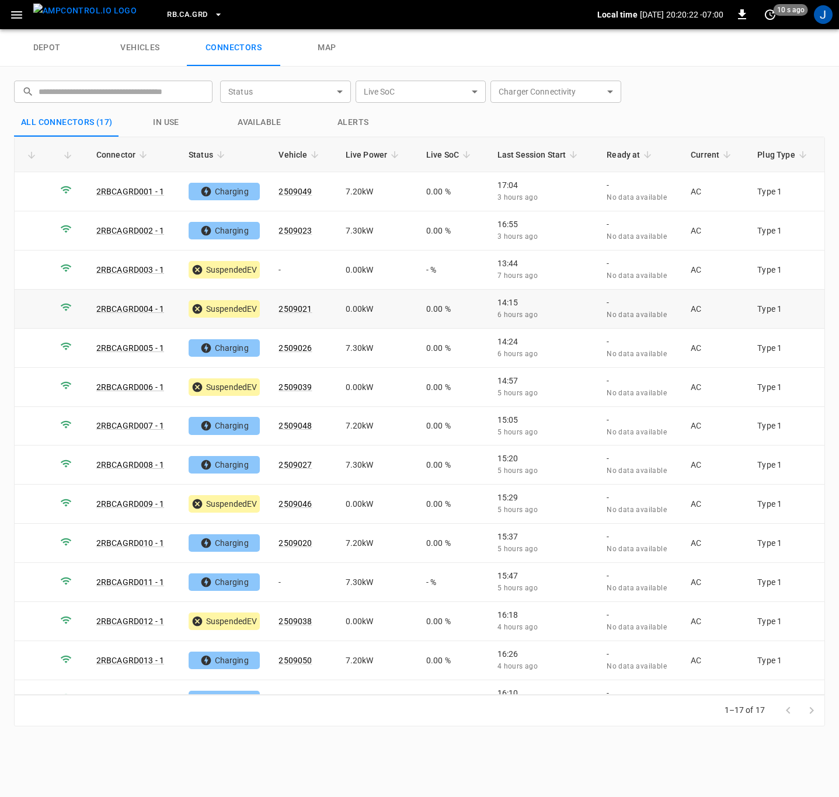
click at [36, 305] on td at bounding box center [33, 309] width 36 height 39
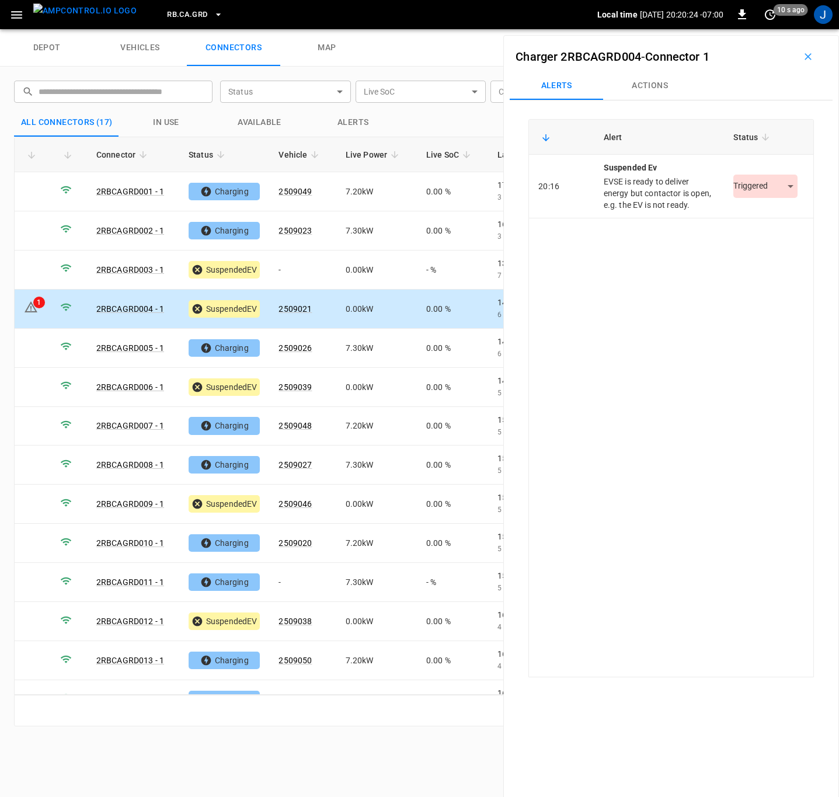
click at [780, 29] on body "RB.CA.GRD Local time [DATE] 20:20:24 -07:00 0 10 s ago J depot vehicles connect…" at bounding box center [419, 14] width 839 height 29
click at [764, 220] on li "Resolved" at bounding box center [758, 221] width 73 height 19
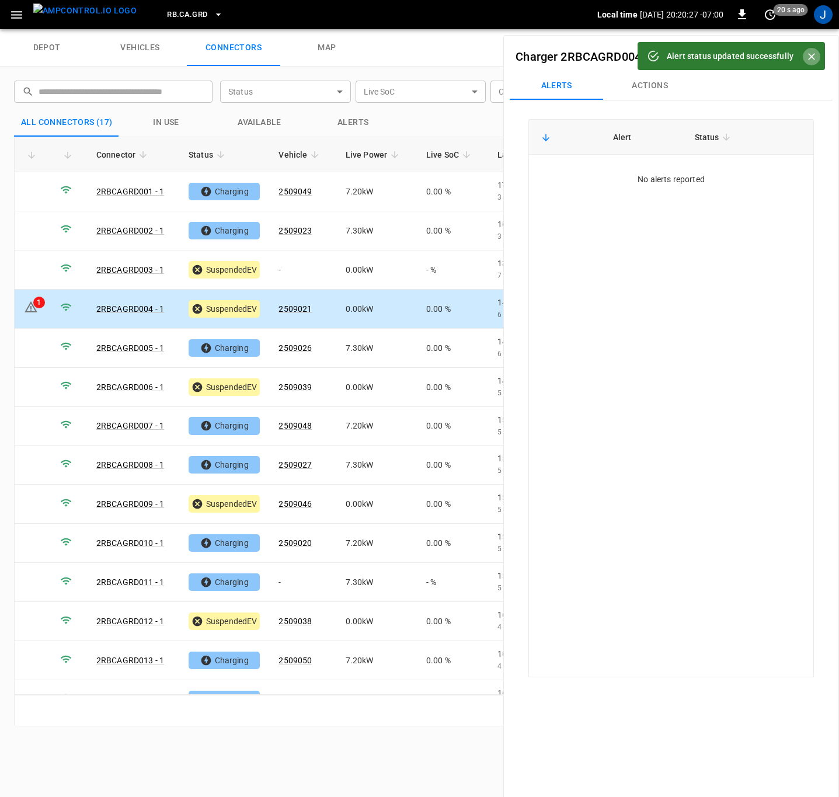
click at [811, 53] on icon "Close" at bounding box center [812, 57] width 12 height 12
click at [804, 57] on icon "button" at bounding box center [807, 56] width 7 height 7
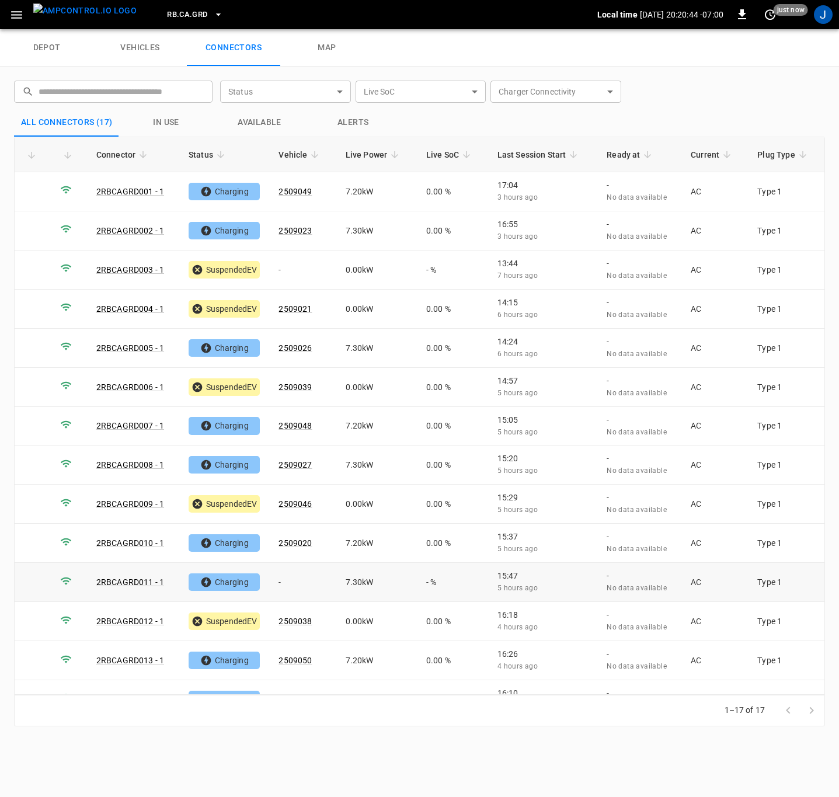
scroll to position [142, 0]
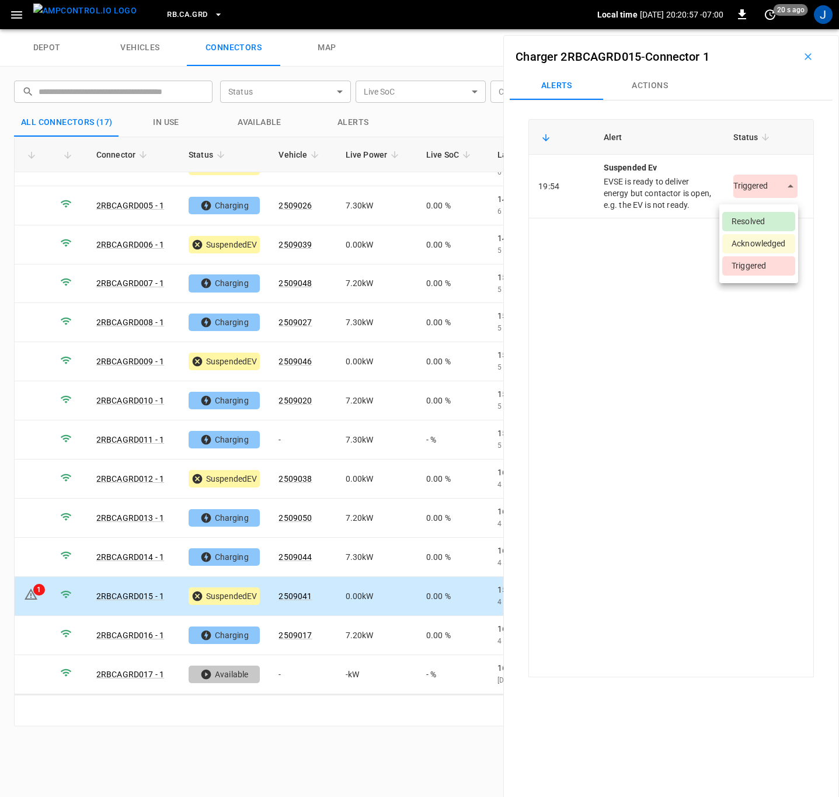
click at [771, 29] on body "RB.CA.GRD Local time [DATE] 20:20:57 -07:00 0 20 s ago J depot vehicles connect…" at bounding box center [419, 14] width 839 height 29
click at [766, 222] on li "Resolved" at bounding box center [758, 221] width 73 height 19
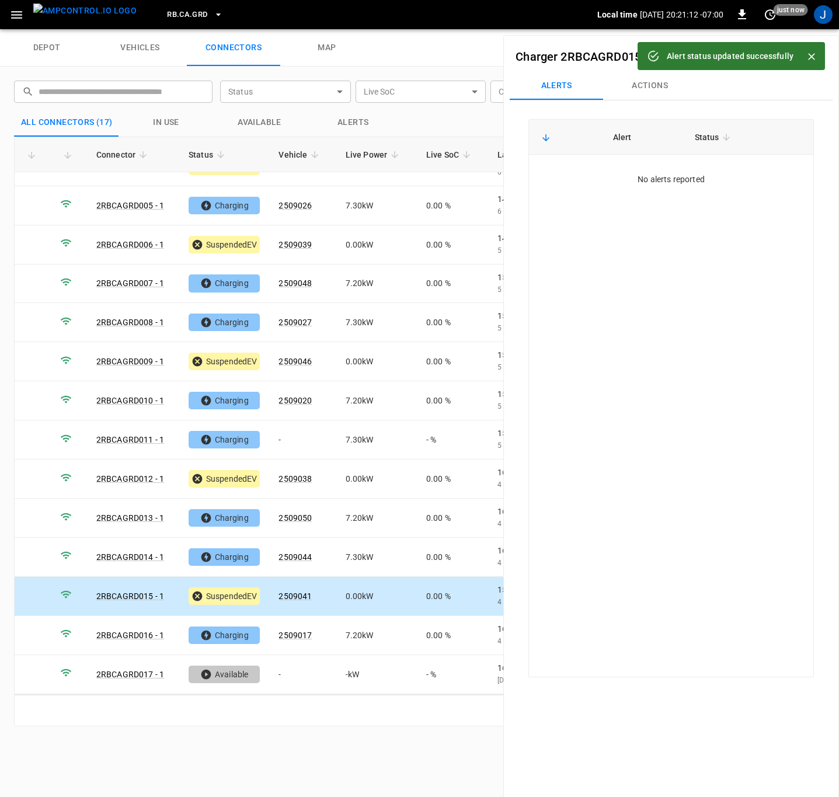
drag, startPoint x: 811, startPoint y: 54, endPoint x: 792, endPoint y: 86, distance: 37.7
click at [811, 54] on icon "Close" at bounding box center [812, 57] width 12 height 12
click at [804, 55] on icon "button" at bounding box center [807, 56] width 7 height 7
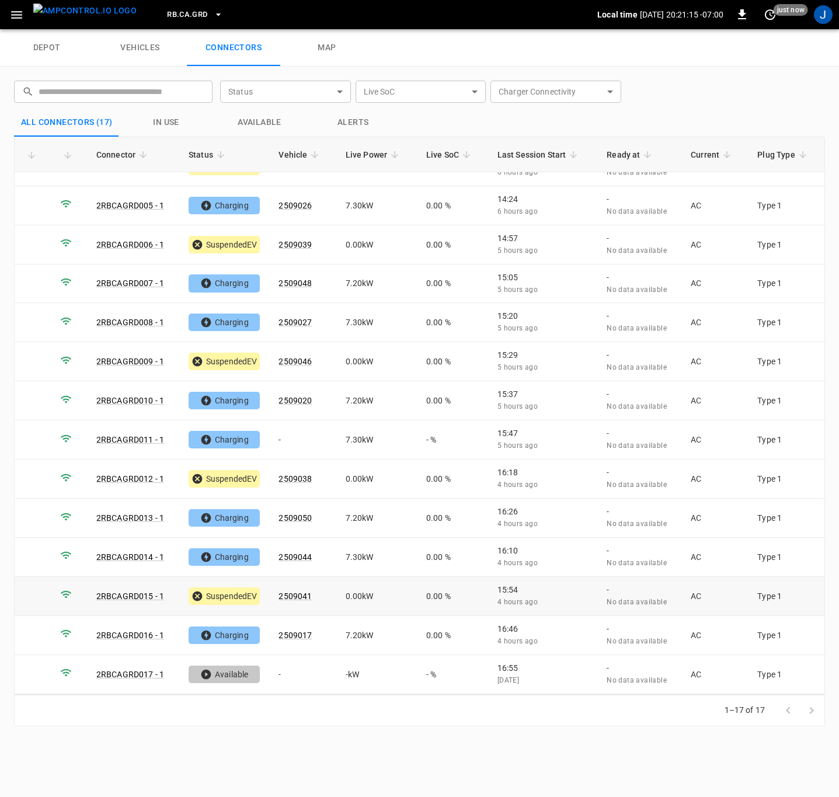
scroll to position [0, 0]
